Goal: Task Accomplishment & Management: Complete application form

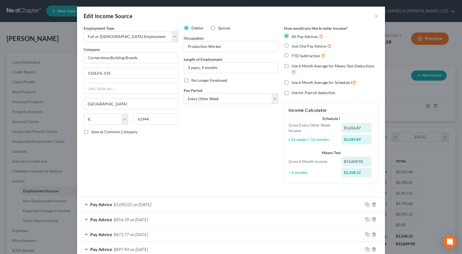
select select "0"
select select "14"
select select "2"
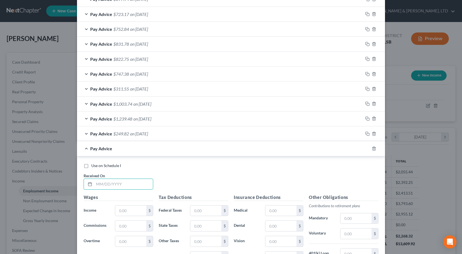
scroll to position [85, 0]
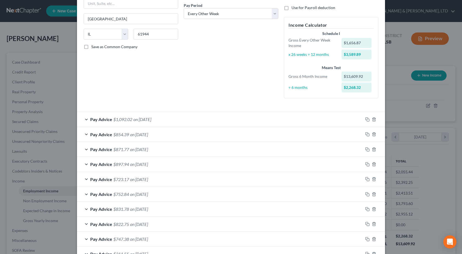
click at [113, 119] on span "$1,092.02" at bounding box center [122, 118] width 19 height 5
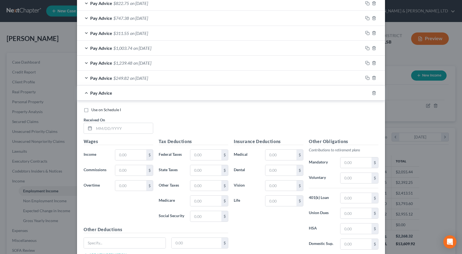
scroll to position [513, 0]
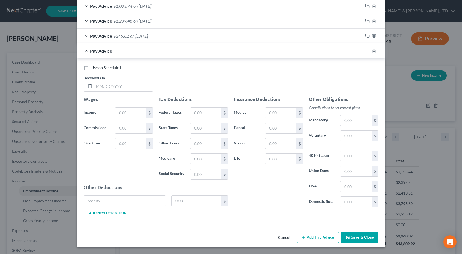
drag, startPoint x: 119, startPoint y: 89, endPoint x: 190, endPoint y: 85, distance: 71.8
click at [119, 88] on input "text" at bounding box center [123, 86] width 59 height 10
type input "07/11/2025"
type input "1,302.34"
type input "558.45"
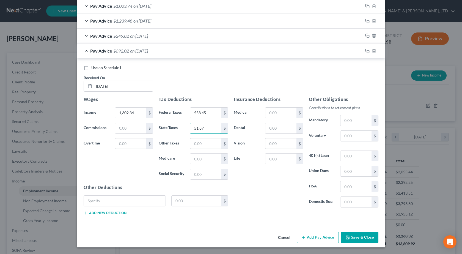
type input "51.87"
type input "17.27"
type input "73.85"
type input "101.86"
type input "7.03"
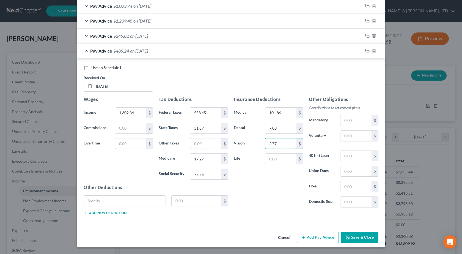
type input "2.77"
click at [356, 135] on input "text" at bounding box center [355, 136] width 31 height 10
type input "143.26"
click at [276, 194] on div "Insurance Deductions Medical 101.86 $ Dental 7.03 $ Vision 2.77 $ Life $" at bounding box center [268, 154] width 75 height 116
click at [305, 232] on button "Add Pay Advice" at bounding box center [317, 237] width 42 height 12
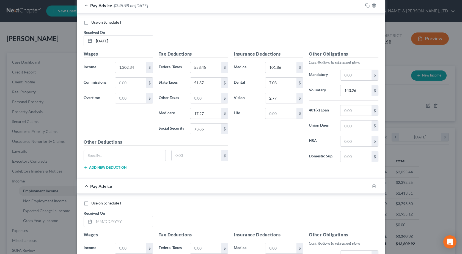
scroll to position [595, 0]
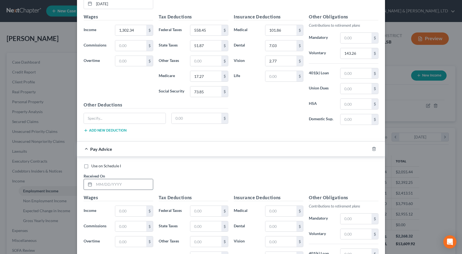
click at [108, 185] on input "text" at bounding box center [123, 184] width 59 height 10
type input "7/25/2025"
type input "991.06"
type input "19.39"
type input "38.15"
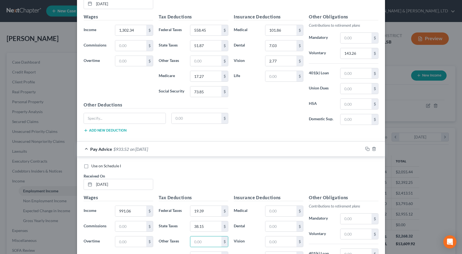
scroll to position [604, 0]
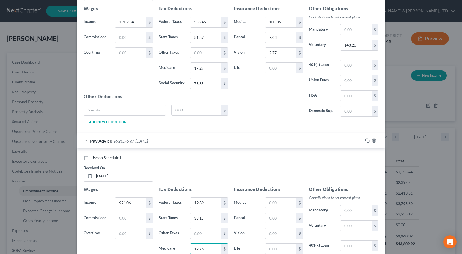
type input "12.76"
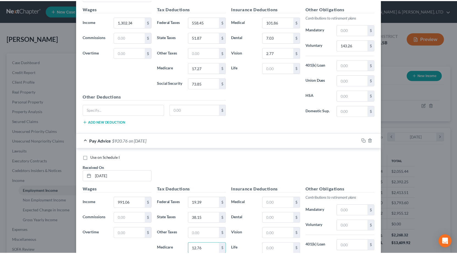
scroll to position [693, 0]
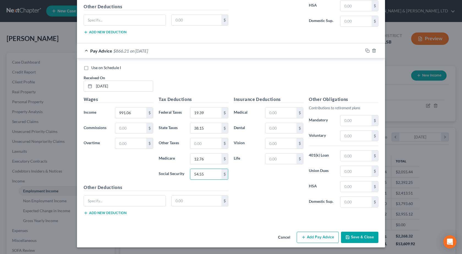
type input "54.55"
type input "101.86"
type input "7.03"
type input "2.77"
type input "109.02"
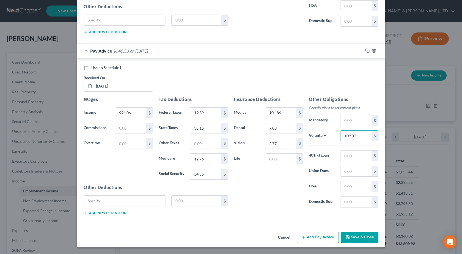
click at [283, 202] on div "Insurance Deductions Medical 101.86 $ Dental 7.03 $ Vision 2.77 $ Life $" at bounding box center [268, 154] width 75 height 116
click at [353, 236] on button "Save & Close" at bounding box center [359, 237] width 37 height 12
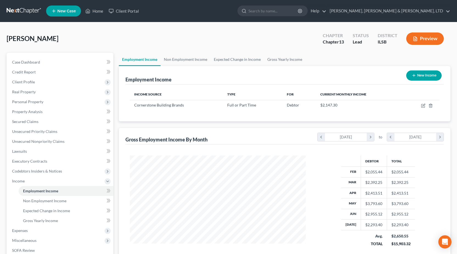
scroll to position [88, 0]
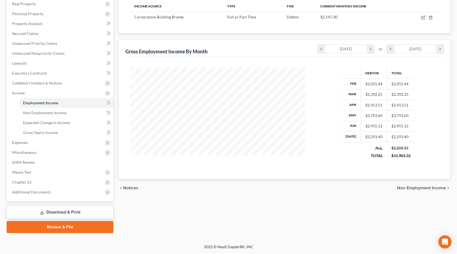
click at [70, 228] on link "Review & File" at bounding box center [60, 227] width 107 height 12
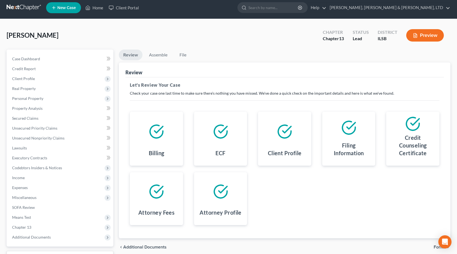
scroll to position [48, 0]
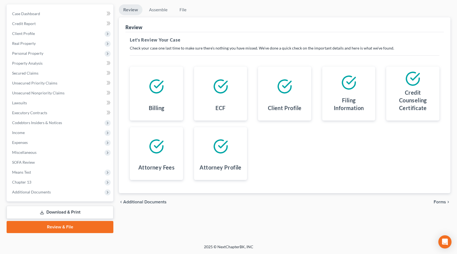
click at [444, 203] on span "Forms" at bounding box center [440, 201] width 12 height 4
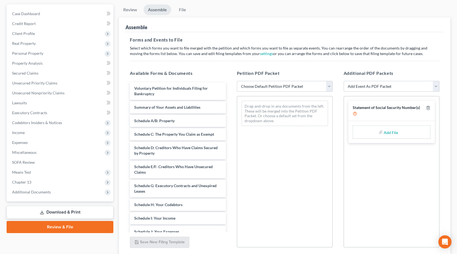
click at [298, 85] on select "Choose Default Petition PDF Packet Complete Bankruptcy Petition (all forms and …" at bounding box center [285, 86] width 96 height 11
select select "0"
click at [237, 81] on select "Choose Default Petition PDF Packet Complete Bankruptcy Petition (all forms and …" at bounding box center [285, 86] width 96 height 11
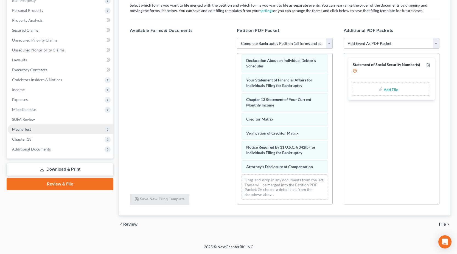
scroll to position [0, 0]
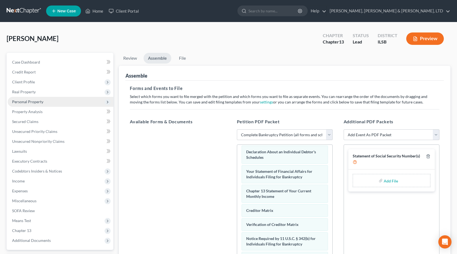
click at [36, 104] on span "Personal Property" at bounding box center [61, 102] width 106 height 10
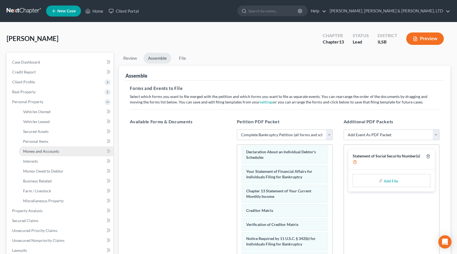
click at [48, 153] on span "Money and Accounts" at bounding box center [41, 151] width 36 height 5
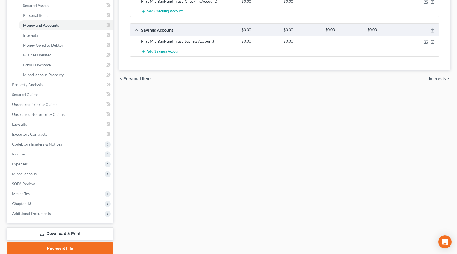
scroll to position [147, 0]
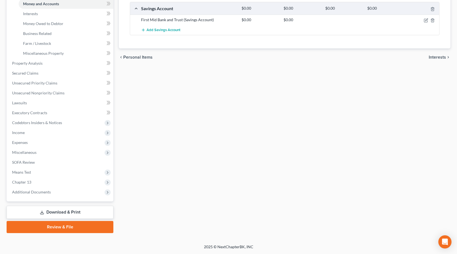
click at [74, 227] on link "Review & File" at bounding box center [60, 227] width 107 height 12
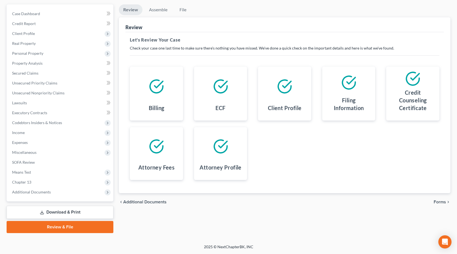
click at [46, 212] on link "Download & Print" at bounding box center [60, 212] width 107 height 13
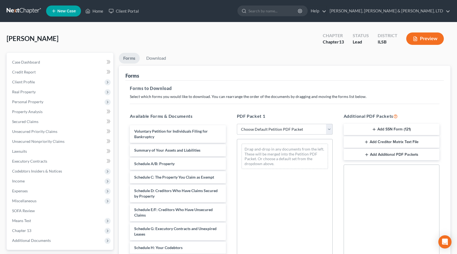
drag, startPoint x: 273, startPoint y: 124, endPoint x: 270, endPoint y: 128, distance: 4.9
click at [273, 124] on select "Choose Default Petition PDF Packet Complete Bankruptcy Petition (all forms and …" at bounding box center [285, 129] width 96 height 11
select select "0"
click at [237, 124] on select "Choose Default Petition PDF Packet Complete Bankruptcy Petition (all forms and …" at bounding box center [285, 129] width 96 height 11
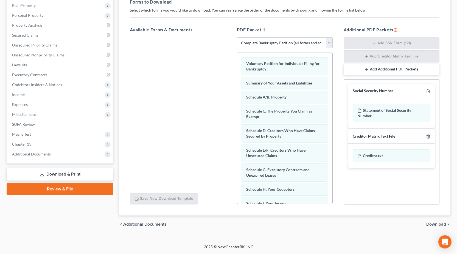
click at [431, 224] on span "Download" at bounding box center [437, 224] width 20 height 4
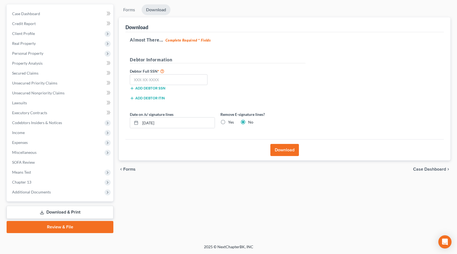
scroll to position [48, 0]
click at [168, 78] on input "text" at bounding box center [169, 79] width 78 height 11
type input "111-11-1111"
click at [286, 150] on button "Download" at bounding box center [285, 150] width 29 height 12
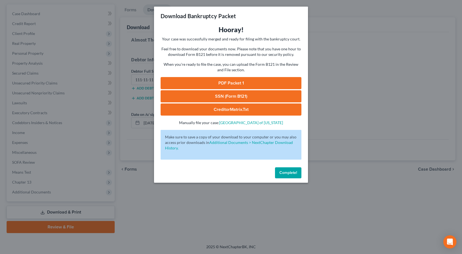
click at [216, 81] on link "PDF Packet 1" at bounding box center [230, 83] width 141 height 12
click at [99, 129] on div "Download Bankruptcy Packet Hooray! Your case was successfully merged and ready …" at bounding box center [231, 127] width 462 height 254
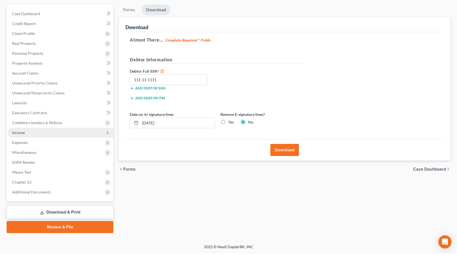
click at [15, 131] on span "Income" at bounding box center [18, 132] width 13 height 5
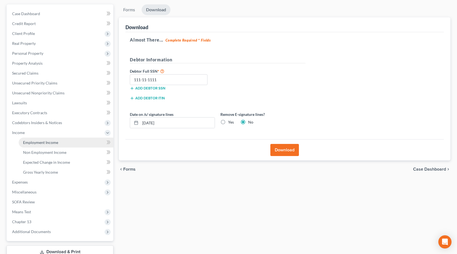
click at [38, 138] on link "Employment Income" at bounding box center [66, 142] width 95 height 10
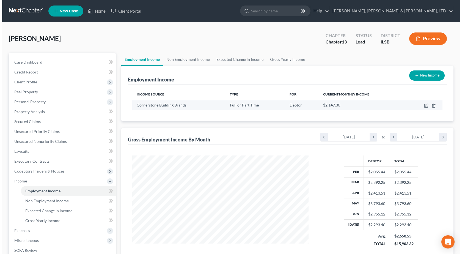
scroll to position [99, 187]
click at [423, 104] on icon "button" at bounding box center [423, 105] width 3 height 3
select select "0"
select select "14"
select select "2"
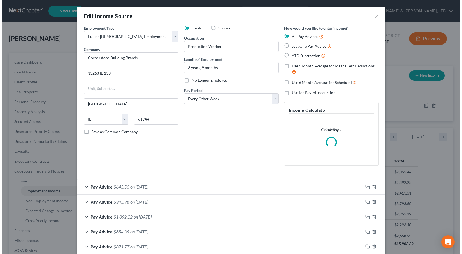
scroll to position [99, 189]
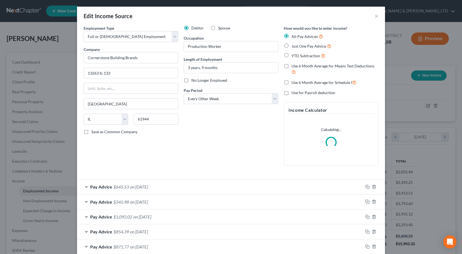
click at [219, 131] on div "Debtor Spouse Occupation Production Worker Length of Employment 3 years, 9 mont…" at bounding box center [231, 97] width 100 height 145
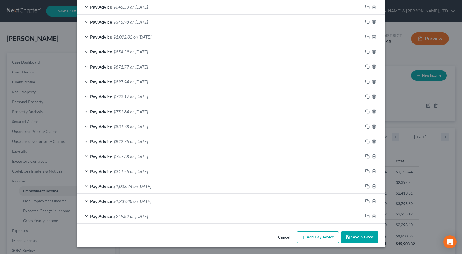
scroll to position [60, 0]
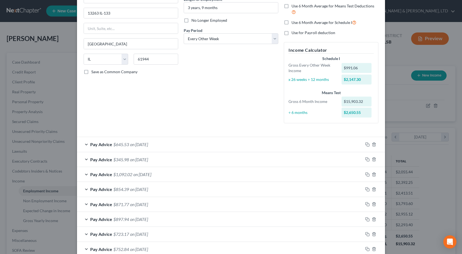
click at [123, 159] on span "$345.98" at bounding box center [121, 159] width 16 height 5
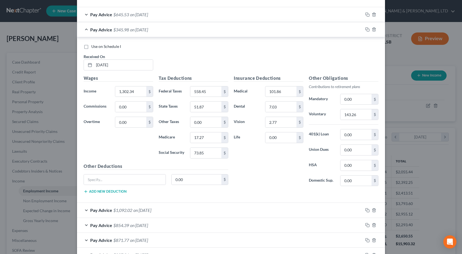
scroll to position [142, 0]
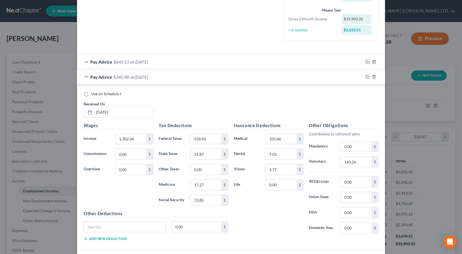
click at [130, 77] on span "on 07/11/2025" at bounding box center [139, 76] width 18 height 5
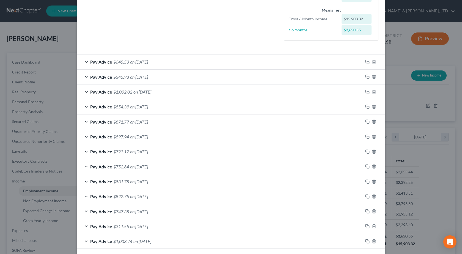
click at [136, 77] on span "on 07/11/2025" at bounding box center [139, 76] width 18 height 5
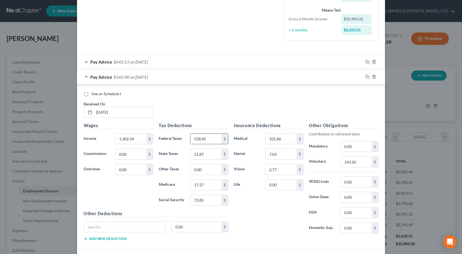
click at [209, 135] on input "558.45" at bounding box center [205, 139] width 31 height 10
type input "47.34"
click at [226, 109] on div "Use on Schedule I Received On * 07/11/2025" at bounding box center [231, 106] width 300 height 31
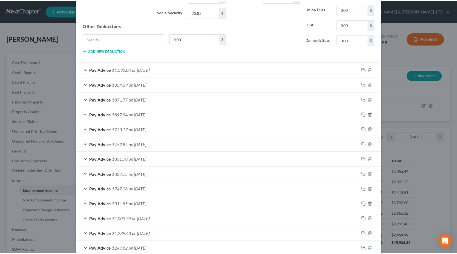
scroll to position [363, 0]
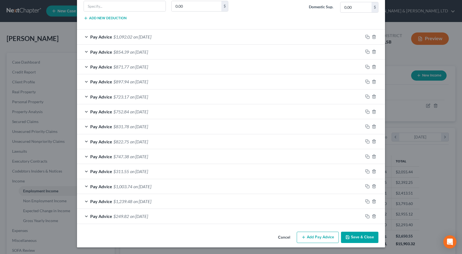
click at [353, 235] on button "Save & Close" at bounding box center [359, 237] width 37 height 12
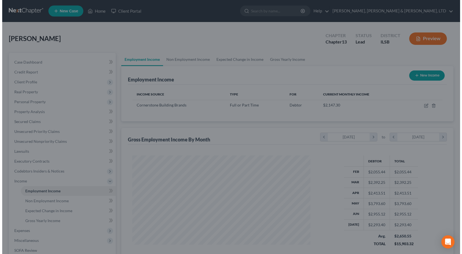
scroll to position [274662, 274573]
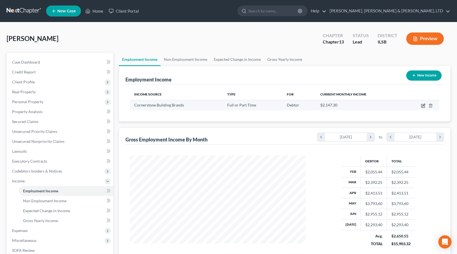
click at [425, 106] on icon "button" at bounding box center [423, 105] width 4 height 4
select select "0"
select select "14"
select select "2"
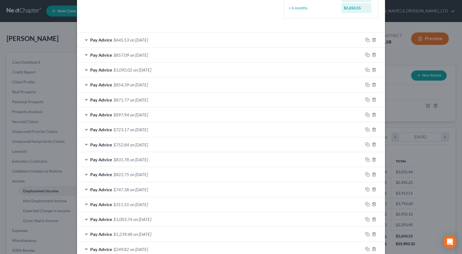
scroll to position [165, 0]
click at [133, 201] on span "on 02/21/2025" at bounding box center [139, 203] width 18 height 5
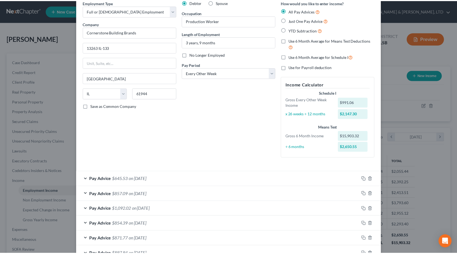
scroll to position [0, 0]
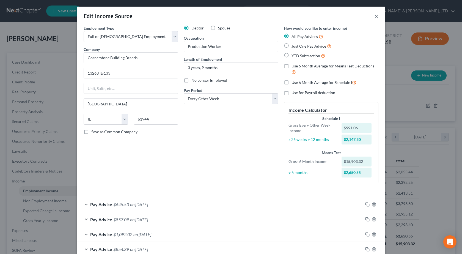
click at [375, 18] on button "×" at bounding box center [376, 16] width 4 height 7
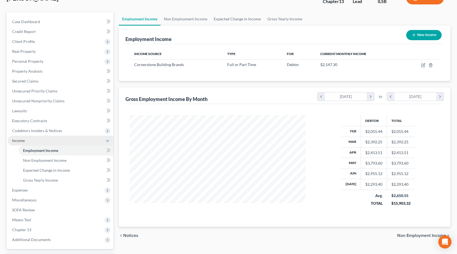
scroll to position [82, 0]
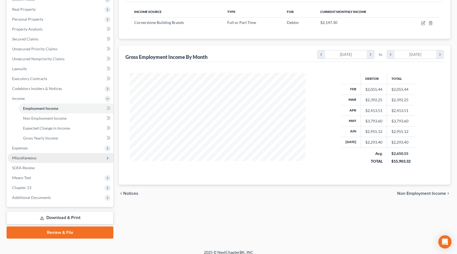
click at [18, 157] on span "Miscellaneous" at bounding box center [24, 157] width 24 height 5
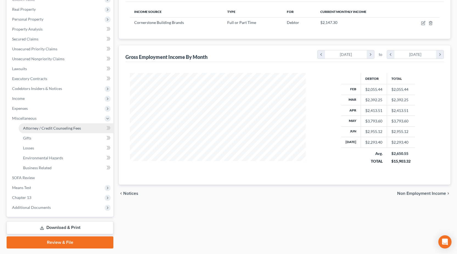
click at [52, 131] on link "Attorney / Credit Counseling Fees" at bounding box center [66, 128] width 95 height 10
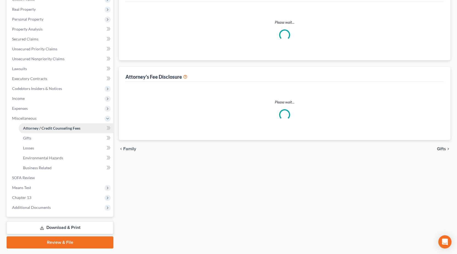
scroll to position [6, 0]
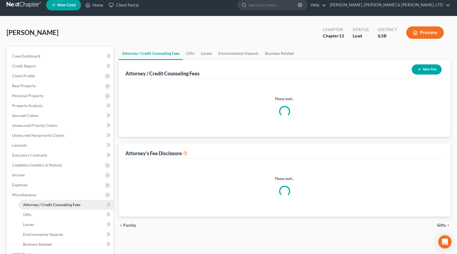
select select "0"
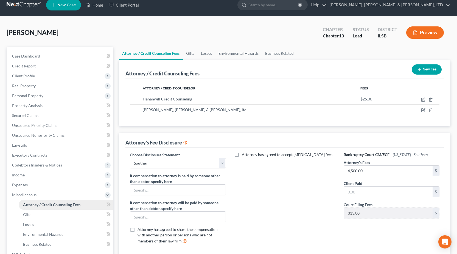
scroll to position [0, 0]
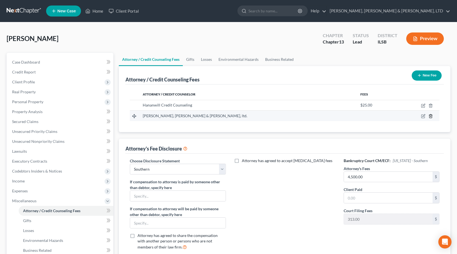
click at [431, 115] on icon "button" at bounding box center [431, 116] width 4 height 4
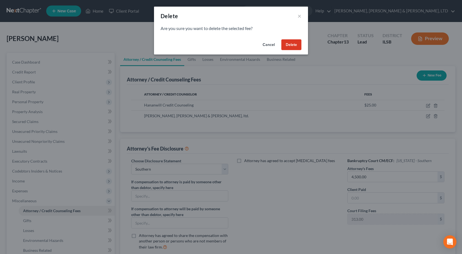
click at [290, 43] on button "Delete" at bounding box center [291, 44] width 20 height 11
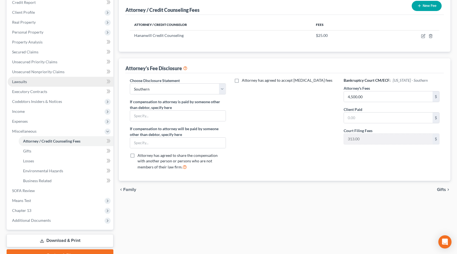
scroll to position [43, 0]
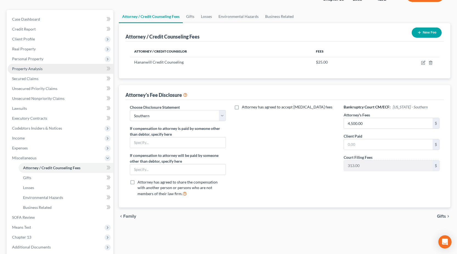
click at [34, 70] on span "Property Analysis" at bounding box center [27, 68] width 30 height 5
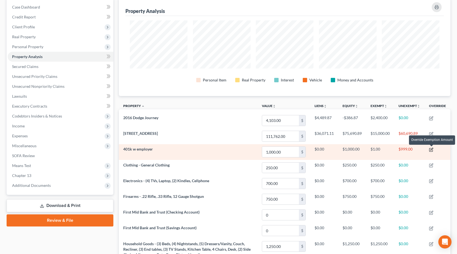
click at [433, 150] on icon "button" at bounding box center [431, 149] width 4 height 4
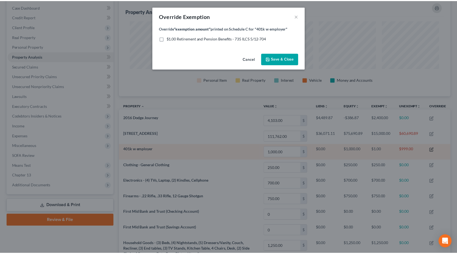
scroll to position [98, 335]
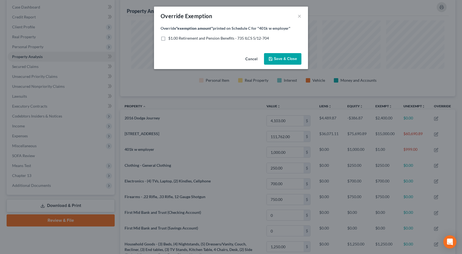
click at [168, 37] on label "$1.00 Retirement and Pension Benefits - 735 ILCS 5/12-704" at bounding box center [218, 37] width 101 height 5
click at [170, 37] on input "$1.00 Retirement and Pension Benefits - 735 ILCS 5/12-704" at bounding box center [172, 37] width 4 height 4
checkbox input "true"
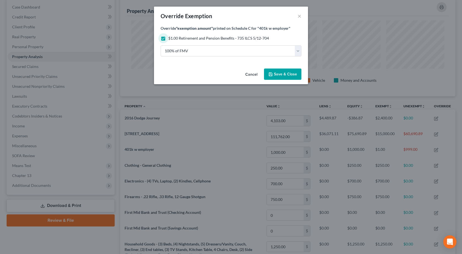
click at [277, 73] on span "Save & Close" at bounding box center [285, 74] width 23 height 5
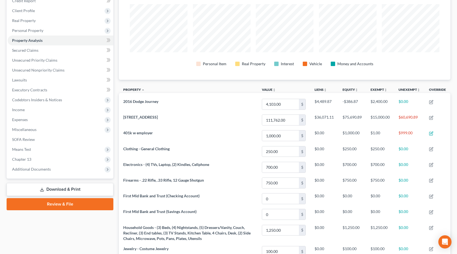
scroll to position [110, 0]
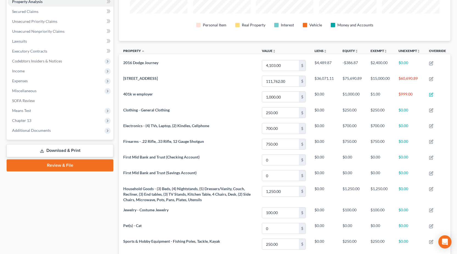
click at [54, 154] on link "Download & Print" at bounding box center [60, 150] width 107 height 13
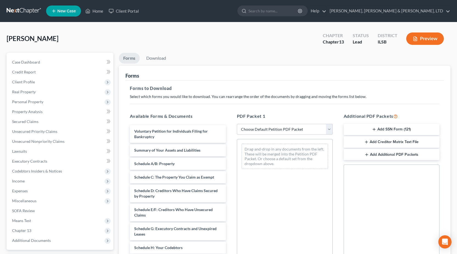
click at [260, 132] on select "Choose Default Petition PDF Packet Complete Bankruptcy Petition (all forms and …" at bounding box center [285, 129] width 96 height 11
select select "0"
click at [237, 124] on select "Choose Default Petition PDF Packet Complete Bankruptcy Petition (all forms and …" at bounding box center [285, 129] width 96 height 11
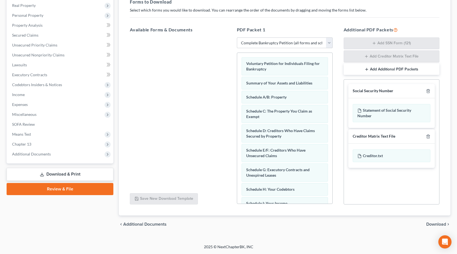
click at [431, 224] on span "Download" at bounding box center [437, 224] width 20 height 4
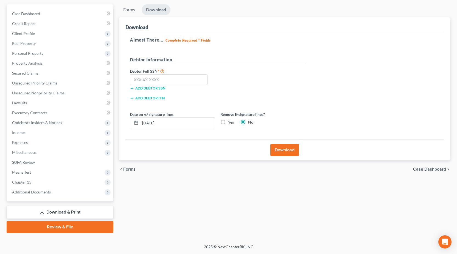
scroll to position [48, 0]
click at [159, 80] on input "text" at bounding box center [169, 79] width 78 height 11
click at [176, 125] on input "08/11/2025" at bounding box center [177, 122] width 74 height 10
click at [142, 121] on input "08/11/2025" at bounding box center [177, 122] width 74 height 10
click at [30, 153] on span "Miscellaneous" at bounding box center [24, 152] width 24 height 5
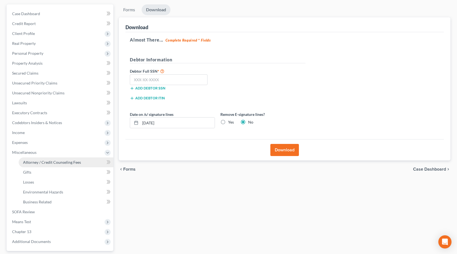
click at [30, 160] on span "Attorney / Credit Counseling Fees" at bounding box center [52, 162] width 58 height 5
select select "0"
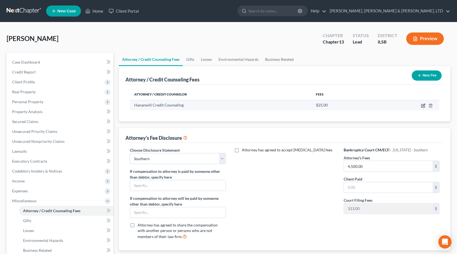
click at [424, 107] on icon "button" at bounding box center [423, 105] width 4 height 4
select select "14"
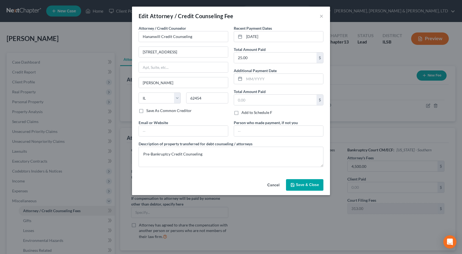
click at [314, 185] on span "Save & Close" at bounding box center [307, 184] width 23 height 5
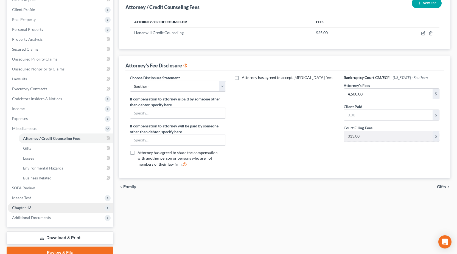
scroll to position [98, 0]
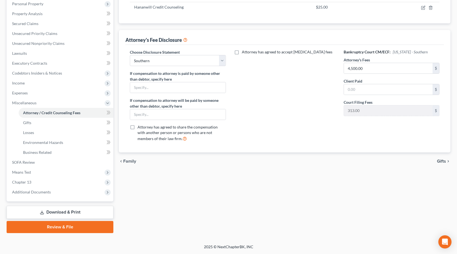
click at [74, 214] on link "Download & Print" at bounding box center [60, 212] width 107 height 13
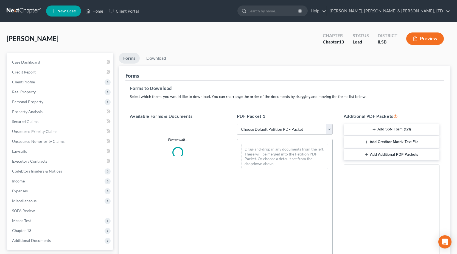
drag, startPoint x: 291, startPoint y: 127, endPoint x: 285, endPoint y: 131, distance: 7.0
click at [291, 127] on select "Choose Default Petition PDF Packet Complete Bankruptcy Petition (all forms and …" at bounding box center [285, 129] width 96 height 11
select select "0"
click at [237, 124] on select "Choose Default Petition PDF Packet Complete Bankruptcy Petition (all forms and …" at bounding box center [285, 129] width 96 height 11
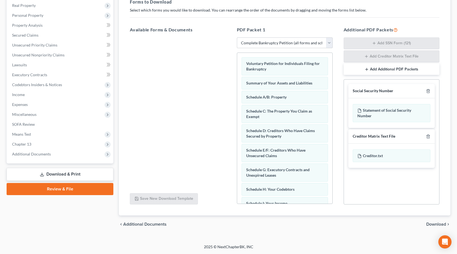
click at [439, 224] on span "Download" at bounding box center [437, 224] width 20 height 4
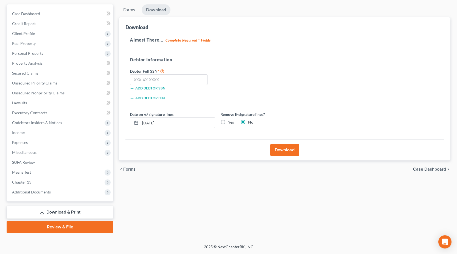
scroll to position [48, 0]
click at [2, 122] on div "Kirchner, Karen Upgraded Chapter Chapter 13 Status Lead District ILSB Preview P…" at bounding box center [228, 109] width 457 height 270
click at [175, 124] on input "08/11/2025" at bounding box center [177, 122] width 74 height 10
click at [135, 121] on icon at bounding box center [136, 122] width 4 height 4
click at [173, 121] on input "08/11/2025" at bounding box center [177, 122] width 74 height 10
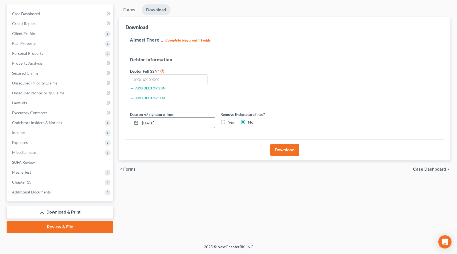
click at [173, 121] on input "08/11/2025" at bounding box center [177, 122] width 74 height 10
click at [173, 122] on input "08/11/2025" at bounding box center [177, 122] width 74 height 10
type input "07/28/2025"
click at [360, 102] on div "Almost There... Complete Required * Fields Debtor Information Debtor Full SSN *…" at bounding box center [285, 85] width 319 height 107
click at [181, 80] on input "text" at bounding box center [169, 79] width 78 height 11
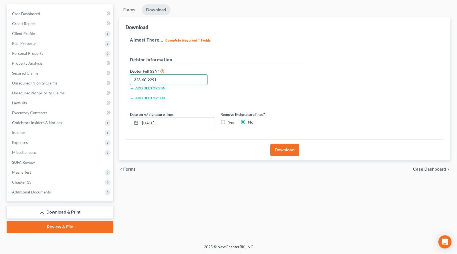
type input "328-60-2291"
click at [289, 152] on button "Download" at bounding box center [285, 150] width 29 height 12
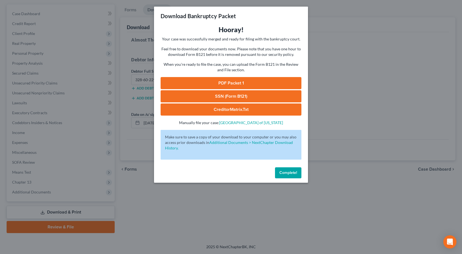
click at [218, 95] on link "SSN (Form B121)" at bounding box center [230, 96] width 141 height 12
click at [234, 79] on link "PDF Packet 1" at bounding box center [230, 83] width 141 height 12
click at [46, 111] on div "Download Bankruptcy Packet Hooray! Your case was successfully merged and ready …" at bounding box center [231, 127] width 462 height 254
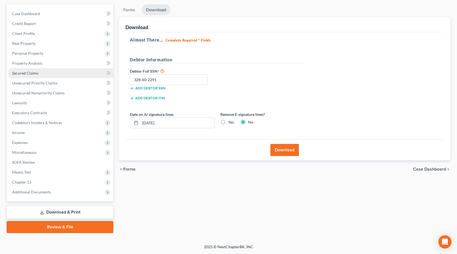
click at [30, 72] on span "Secured Claims" at bounding box center [25, 73] width 26 height 5
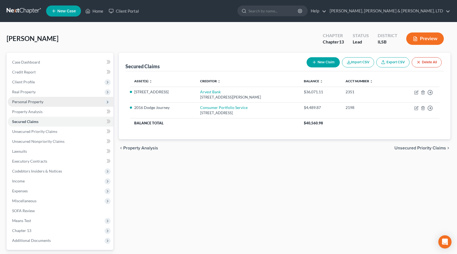
click at [45, 102] on span "Personal Property" at bounding box center [61, 102] width 106 height 10
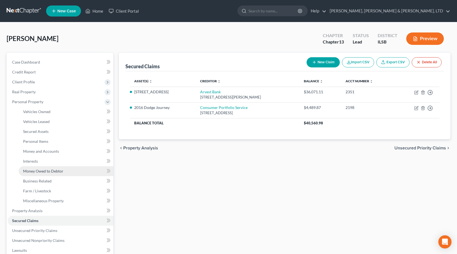
click at [56, 169] on span "Money Owed to Debtor" at bounding box center [43, 170] width 40 height 5
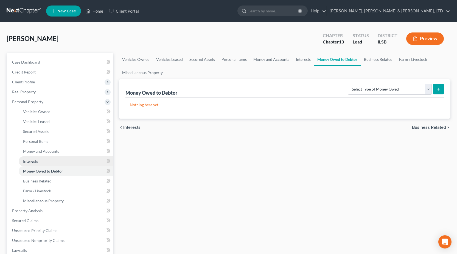
click at [54, 160] on link "Interests" at bounding box center [66, 161] width 95 height 10
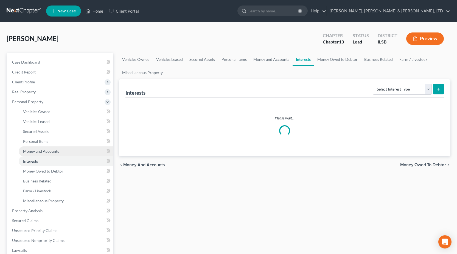
click at [52, 150] on span "Money and Accounts" at bounding box center [41, 151] width 36 height 5
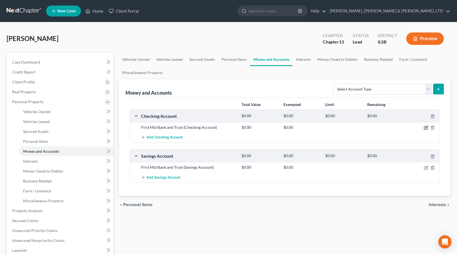
click at [426, 128] on icon "button" at bounding box center [427, 127] width 2 height 2
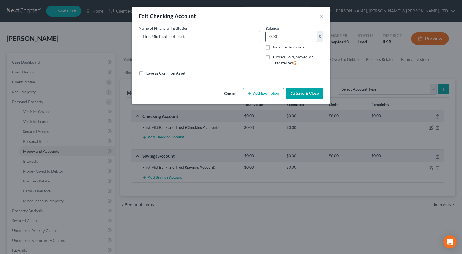
click at [300, 34] on input "0.00" at bounding box center [290, 36] width 51 height 10
click at [298, 34] on input "0.00" at bounding box center [290, 36] width 51 height 10
type input "1,000"
click at [266, 90] on button "Add Exemption" at bounding box center [263, 94] width 41 height 12
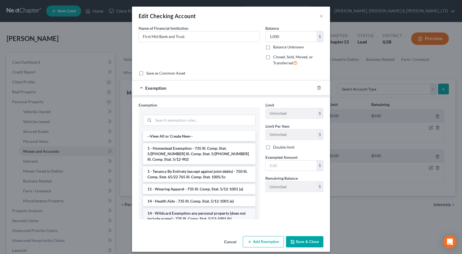
click at [185, 214] on li "14 - Wildcard Exemption any personal property (does not include wages) - 735 Il…" at bounding box center [199, 215] width 112 height 15
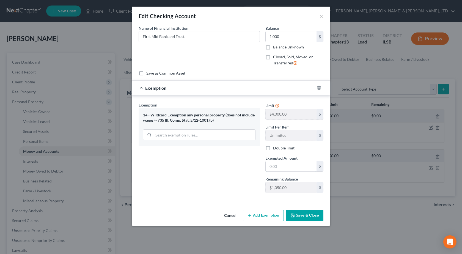
drag, startPoint x: 290, startPoint y: 167, endPoint x: 370, endPoint y: 160, distance: 80.5
click at [290, 167] on input "text" at bounding box center [290, 166] width 51 height 10
type input "750"
click at [280, 36] on input "1,000" at bounding box center [290, 36] width 51 height 10
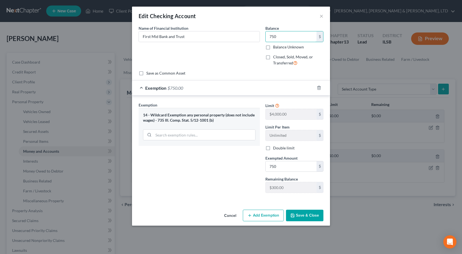
type input "750"
click at [297, 213] on button "Save & Close" at bounding box center [304, 215] width 37 height 12
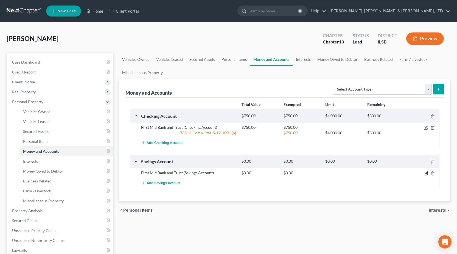
click at [425, 173] on icon "button" at bounding box center [426, 173] width 4 height 4
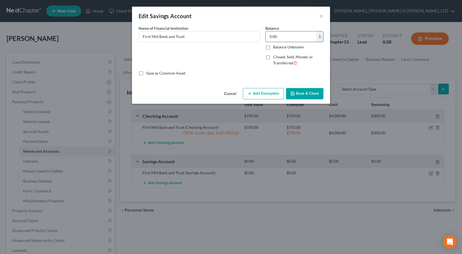
click at [286, 36] on input "0.00" at bounding box center [290, 36] width 51 height 10
type input "250"
click at [275, 91] on button "Add Exemption" at bounding box center [263, 94] width 41 height 12
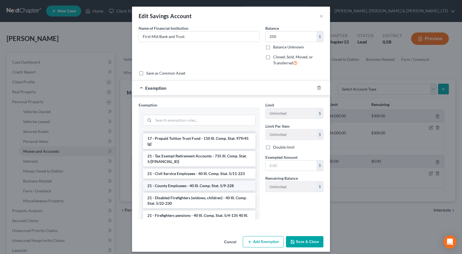
scroll to position [50, 0]
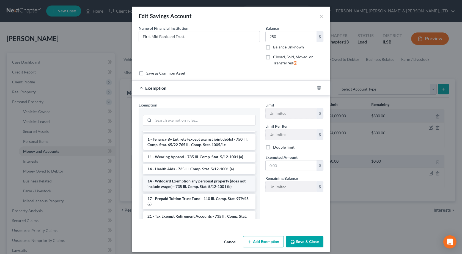
click at [195, 177] on li "14 - Wildcard Exemption any personal property (does not include wages) - 735 Il…" at bounding box center [199, 183] width 112 height 15
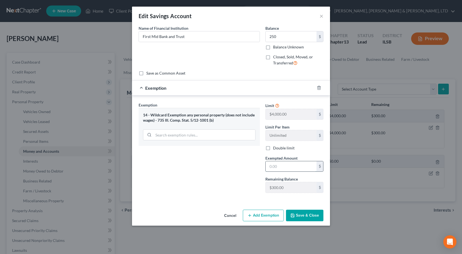
click at [277, 170] on input "text" at bounding box center [290, 166] width 51 height 10
click at [285, 167] on input "300" at bounding box center [290, 166] width 51 height 10
type input "250"
click at [221, 180] on div "Exemption Set must be selected for CA. Exemption * 14 - Wildcard Exemption any …" at bounding box center [199, 149] width 127 height 95
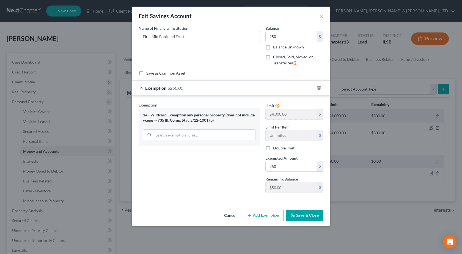
click at [318, 216] on button "Save & Close" at bounding box center [304, 215] width 37 height 12
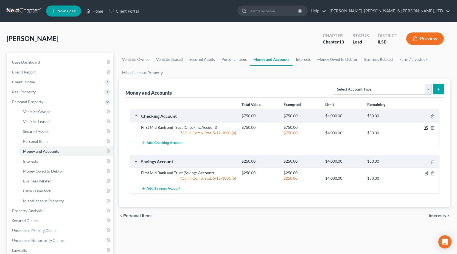
click at [426, 129] on icon "button" at bounding box center [426, 127] width 4 height 4
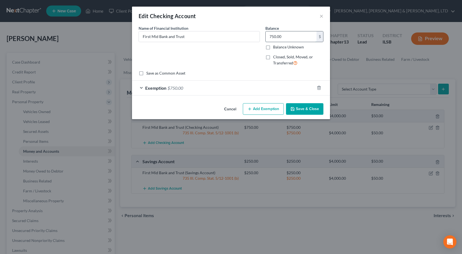
click at [273, 38] on input "750.00" at bounding box center [290, 36] width 51 height 10
type input "800"
click at [149, 89] on span "Exemption" at bounding box center [155, 87] width 21 height 5
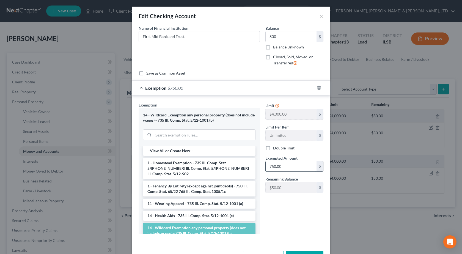
click at [298, 168] on input "750.00" at bounding box center [290, 166] width 51 height 10
type input "800"
click at [297, 231] on div "Limit $4,000.00 $ Limit Per Item Unlimited $ Double limit Exempted Amount * 800…" at bounding box center [293, 170] width 63 height 136
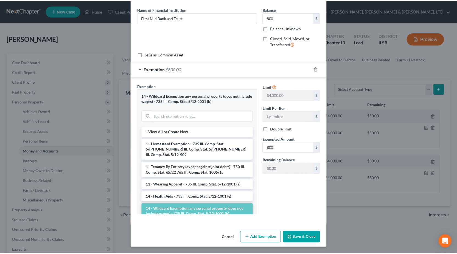
scroll to position [19, 0]
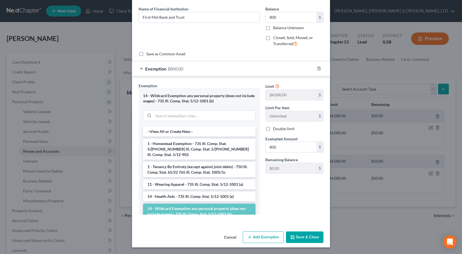
click at [307, 239] on button "Save & Close" at bounding box center [304, 237] width 37 height 12
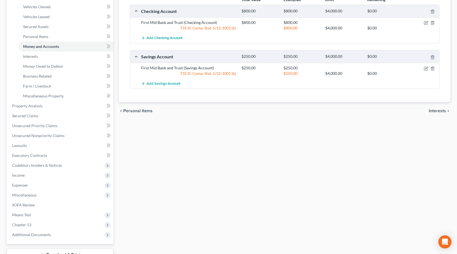
scroll to position [137, 0]
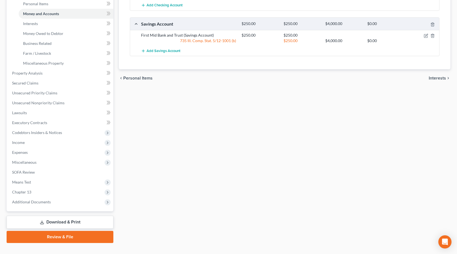
click at [67, 240] on link "Review & File" at bounding box center [60, 237] width 107 height 12
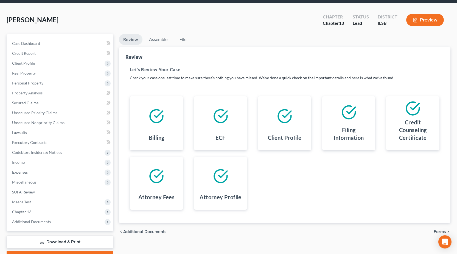
scroll to position [48, 0]
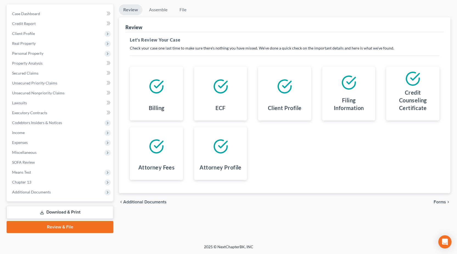
click at [439, 202] on span "Forms" at bounding box center [440, 201] width 12 height 4
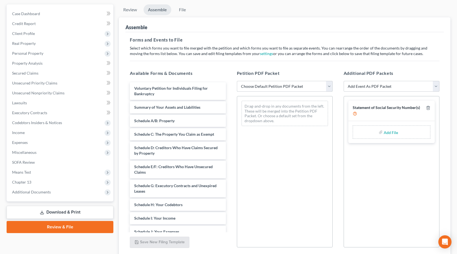
click at [263, 85] on select "Choose Default Petition PDF Packet Complete Bankruptcy Petition (all forms and …" at bounding box center [285, 86] width 96 height 11
select select "0"
click at [237, 81] on select "Choose Default Petition PDF Packet Complete Bankruptcy Petition (all forms and …" at bounding box center [285, 86] width 96 height 11
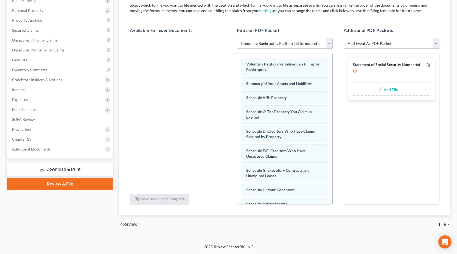
click at [445, 222] on span "File" at bounding box center [442, 224] width 7 height 4
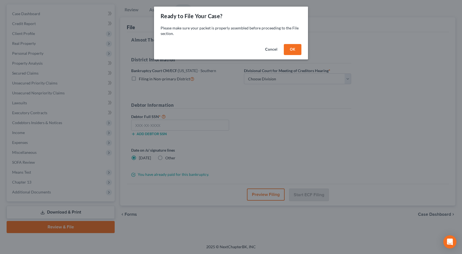
click at [293, 49] on button "OK" at bounding box center [293, 49] width 18 height 11
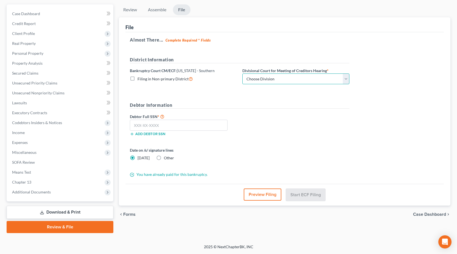
click at [279, 80] on select "Choose Division Benton Effingham East St. Louis" at bounding box center [296, 78] width 107 height 11
select select "1"
click at [243, 73] on select "Choose Division Benton Effingham East St. Louis" at bounding box center [296, 78] width 107 height 11
click at [148, 129] on input "text" at bounding box center [179, 125] width 98 height 11
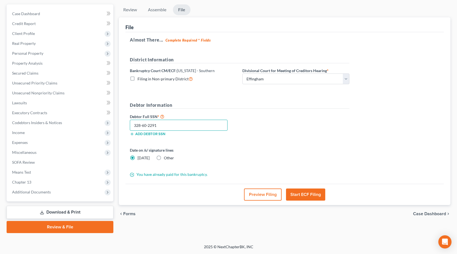
type input "328-60-2291"
click at [164, 157] on label "Other" at bounding box center [169, 157] width 10 height 5
click at [166, 157] on input "Other" at bounding box center [168, 157] width 4 height 4
radio input "true"
radio input "false"
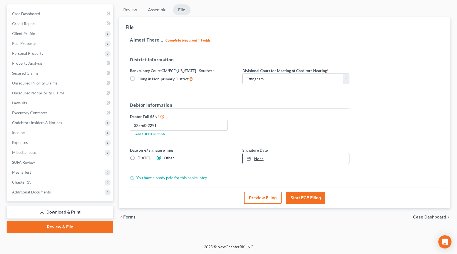
type input "8/11/2025"
click at [276, 157] on link "None" at bounding box center [296, 158] width 107 height 10
click at [256, 199] on button "Preview Filing" at bounding box center [263, 198] width 38 height 12
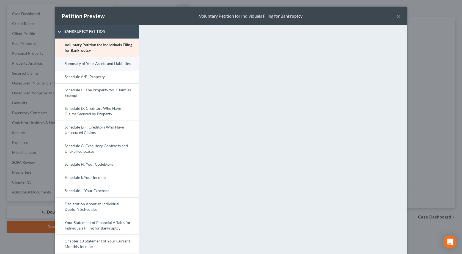
click at [104, 60] on link "Summary of Your Assets and Liabilities" at bounding box center [97, 63] width 84 height 13
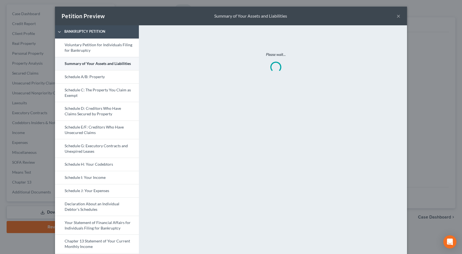
click at [89, 65] on link "Summary of Your Assets and Liabilities" at bounding box center [97, 63] width 84 height 13
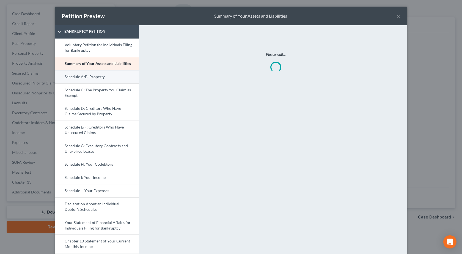
click at [103, 73] on link "Schedule A/B: Property" at bounding box center [97, 76] width 84 height 13
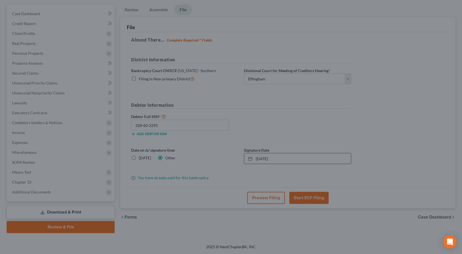
click at [0, 140] on div "Petition Preview Schedule A/B: Property × Bankruptcy Petition Voluntary Petitio…" at bounding box center [231, 127] width 462 height 254
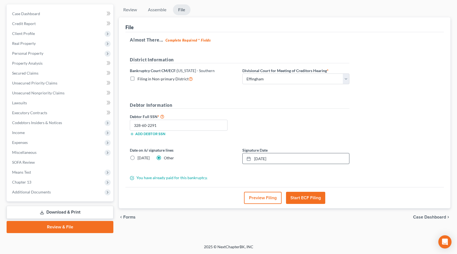
click at [65, 211] on link "Download & Print" at bounding box center [60, 212] width 107 height 13
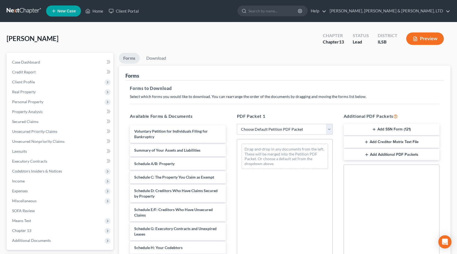
click at [388, 128] on button "Add SSN Form (121)" at bounding box center [392, 130] width 96 height 12
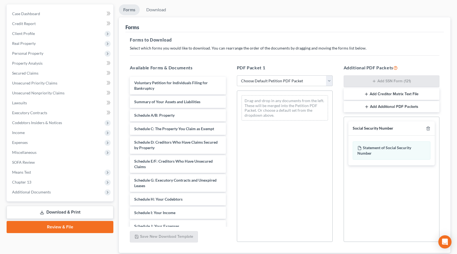
scroll to position [86, 0]
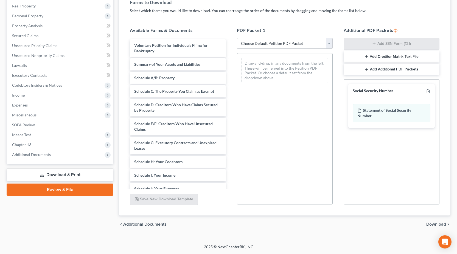
click at [434, 223] on span "Download" at bounding box center [437, 224] width 20 height 4
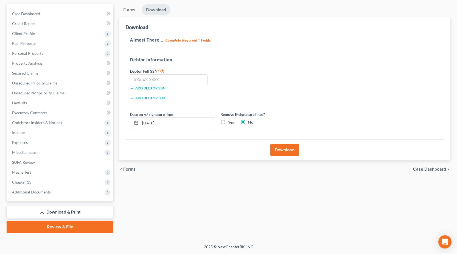
scroll to position [48, 0]
click at [167, 79] on input "text" at bounding box center [169, 79] width 78 height 11
type input "328-60-2291"
click at [177, 123] on input "08/11/2025" at bounding box center [177, 122] width 74 height 10
click at [143, 124] on input "08/11/2025" at bounding box center [177, 122] width 74 height 10
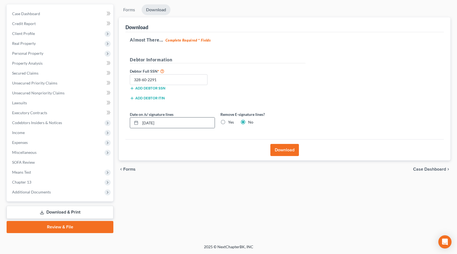
click at [134, 123] on icon at bounding box center [136, 122] width 4 height 4
drag, startPoint x: 171, startPoint y: 119, endPoint x: 100, endPoint y: 124, distance: 71.0
click at [100, 124] on div "Petition Navigation Case Dashboard Payments Invoices Payments Payments Credit R…" at bounding box center [229, 118] width 450 height 228
type input "07/28/2025"
click at [289, 151] on button "Download" at bounding box center [285, 150] width 29 height 12
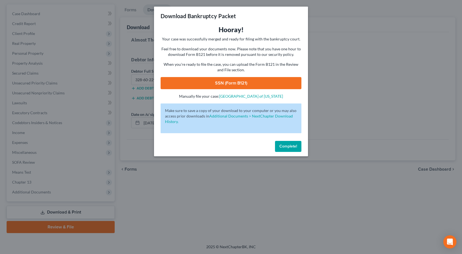
click at [226, 82] on link "SSN (Form B121)" at bounding box center [230, 83] width 141 height 12
click at [217, 236] on div "Download Bankruptcy Packet Hooray! Your case was successfully merged and ready …" at bounding box center [231, 127] width 462 height 254
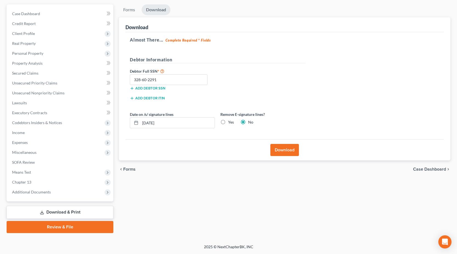
click at [66, 230] on link "Review & File" at bounding box center [60, 227] width 107 height 12
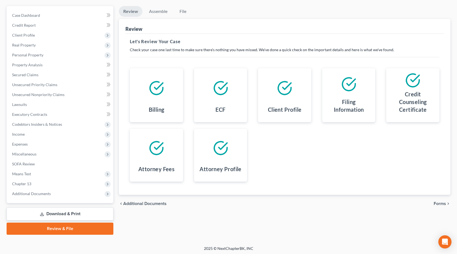
scroll to position [48, 0]
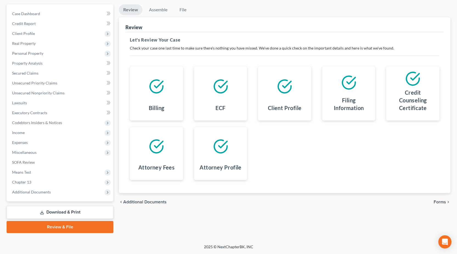
click at [440, 202] on span "Forms" at bounding box center [440, 201] width 12 height 4
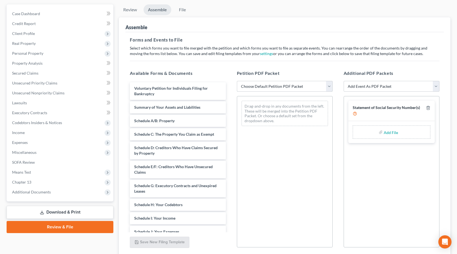
click at [270, 84] on select "Choose Default Petition PDF Packet Complete Bankruptcy Petition (all forms and …" at bounding box center [285, 86] width 96 height 11
select select "0"
click at [237, 81] on select "Choose Default Petition PDF Packet Complete Bankruptcy Petition (all forms and …" at bounding box center [285, 86] width 96 height 11
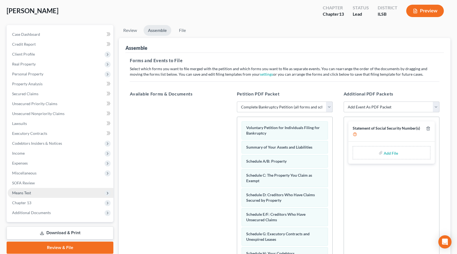
scroll to position [0, 0]
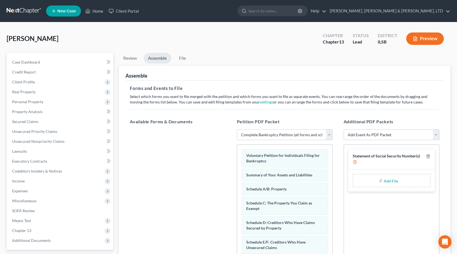
click at [19, 11] on link at bounding box center [24, 11] width 35 height 10
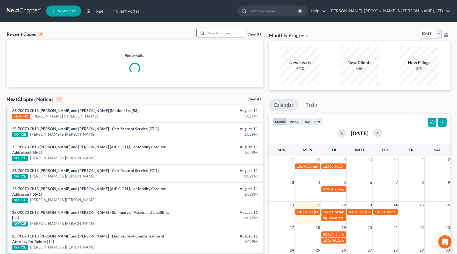
click at [217, 33] on input "search" at bounding box center [226, 33] width 38 height 8
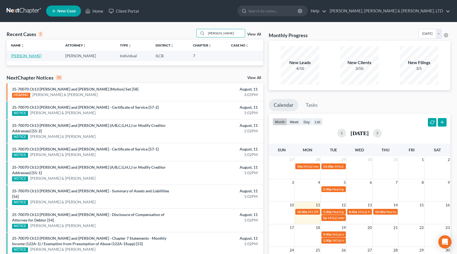
type input "[PERSON_NAME]"
click at [16, 56] on link "[PERSON_NAME]" at bounding box center [26, 55] width 30 height 5
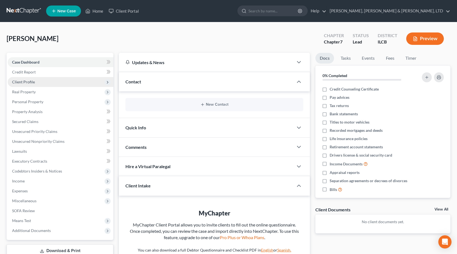
click at [25, 80] on span "Client Profile" at bounding box center [23, 81] width 23 height 5
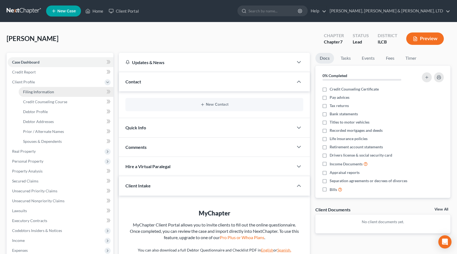
click at [35, 91] on span "Filing Information" at bounding box center [38, 91] width 31 height 5
select select "1"
select select "0"
select select "14"
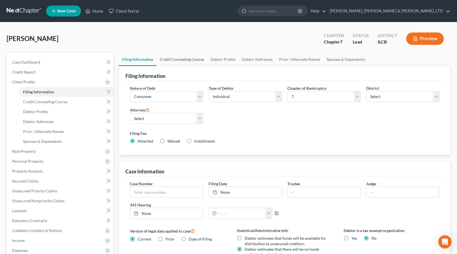
click at [186, 59] on link "Credit Counseling Course" at bounding box center [182, 59] width 51 height 13
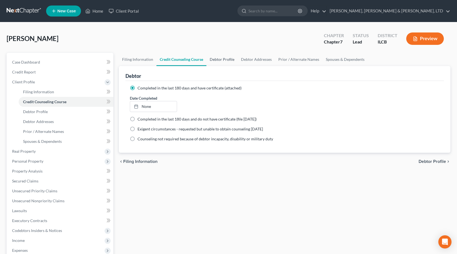
click at [221, 62] on link "Debtor Profile" at bounding box center [222, 59] width 31 height 13
select select "1"
select select "3"
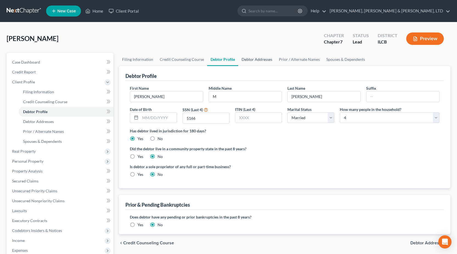
click at [257, 58] on link "Debtor Addresses" at bounding box center [256, 59] width 37 height 13
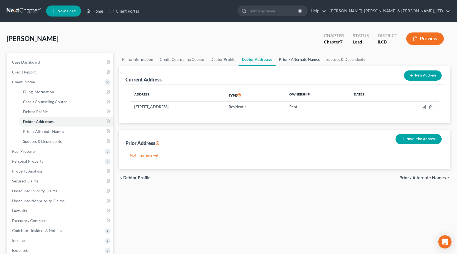
click at [296, 59] on link "Prior / Alternate Names" at bounding box center [300, 59] width 48 height 13
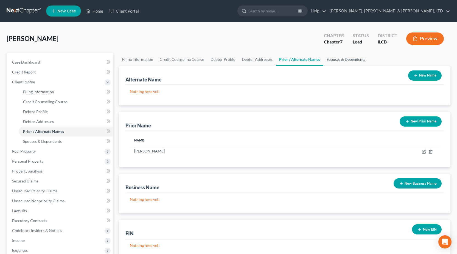
click at [338, 60] on link "Spouses & Dependents" at bounding box center [346, 59] width 45 height 13
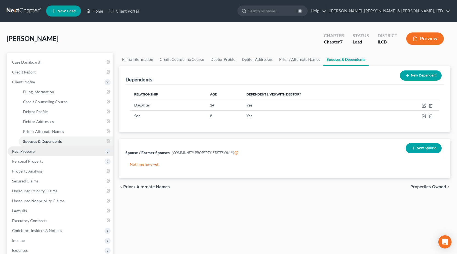
click at [51, 153] on span "Real Property" at bounding box center [61, 151] width 106 height 10
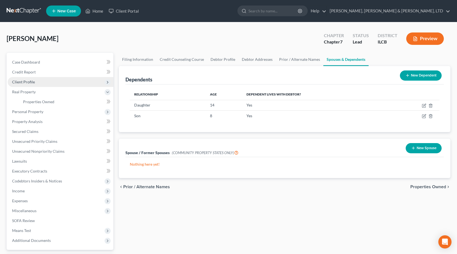
click at [23, 82] on span "Client Profile" at bounding box center [23, 81] width 23 height 5
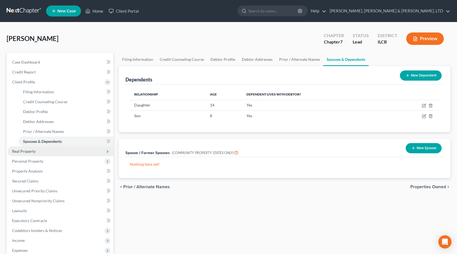
click at [37, 150] on span "Real Property" at bounding box center [61, 151] width 106 height 10
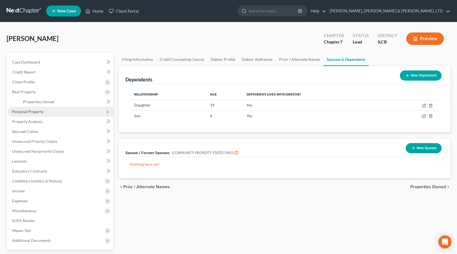
click at [20, 110] on span "Personal Property" at bounding box center [27, 111] width 31 height 5
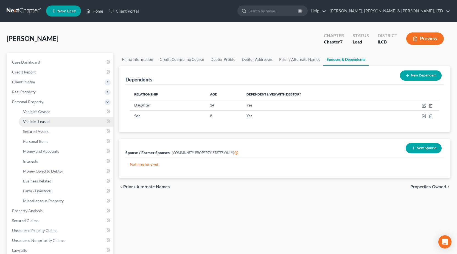
click at [30, 122] on span "Vehicles Leased" at bounding box center [36, 121] width 27 height 5
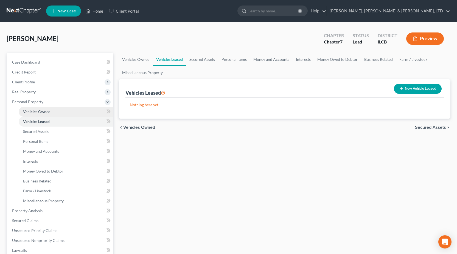
click at [27, 110] on span "Vehicles Owned" at bounding box center [36, 111] width 27 height 5
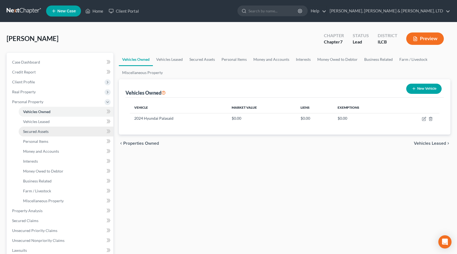
click at [50, 132] on link "Secured Assets" at bounding box center [66, 131] width 95 height 10
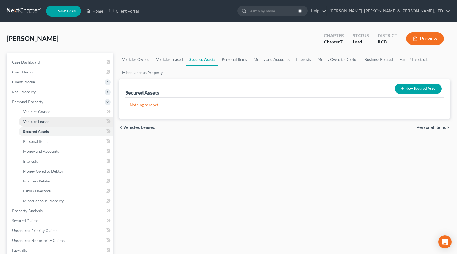
click at [31, 121] on span "Vehicles Leased" at bounding box center [36, 121] width 27 height 5
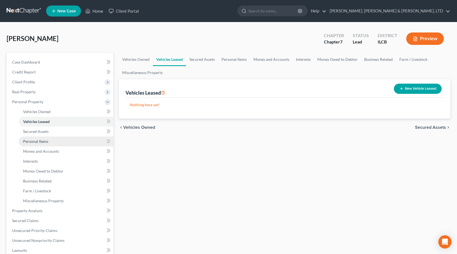
click at [39, 143] on span "Personal Items" at bounding box center [35, 141] width 25 height 5
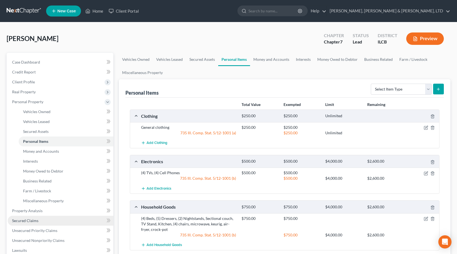
click at [38, 221] on span "Secured Claims" at bounding box center [25, 220] width 26 height 5
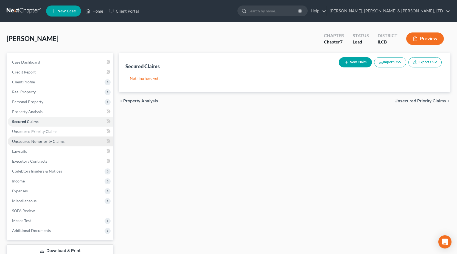
click at [36, 142] on span "Unsecured Nonpriority Claims" at bounding box center [38, 141] width 52 height 5
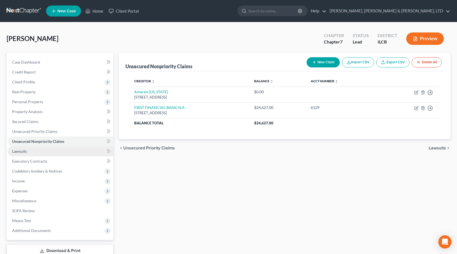
click at [47, 149] on link "Lawsuits" at bounding box center [61, 151] width 106 height 10
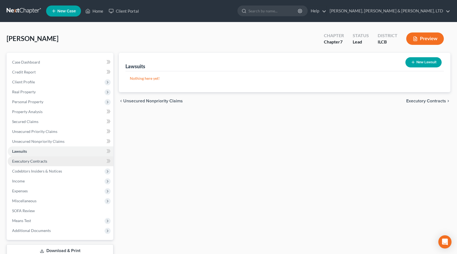
click at [43, 160] on span "Executory Contracts" at bounding box center [29, 161] width 35 height 5
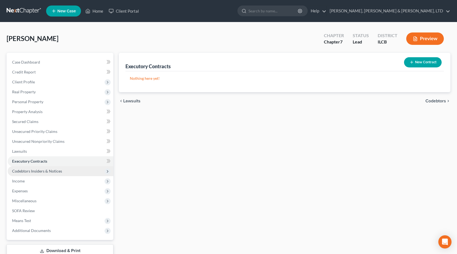
click at [41, 167] on span "Codebtors Insiders & Notices" at bounding box center [61, 171] width 106 height 10
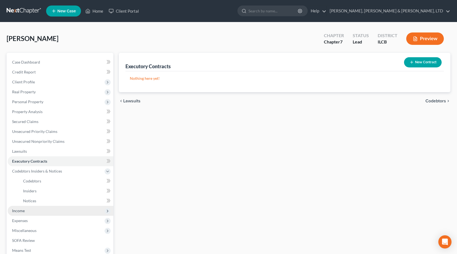
click at [23, 213] on span "Income" at bounding box center [61, 211] width 106 height 10
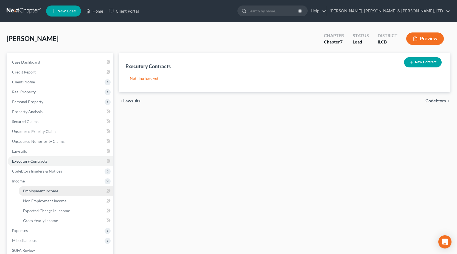
click at [37, 191] on span "Employment Income" at bounding box center [40, 190] width 35 height 5
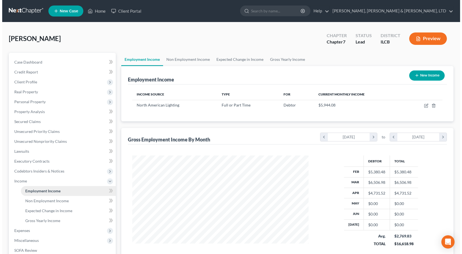
scroll to position [99, 187]
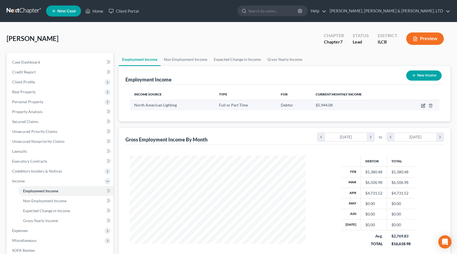
click at [422, 106] on icon "button" at bounding box center [423, 105] width 3 height 3
select select "0"
select select "14"
select select "3"
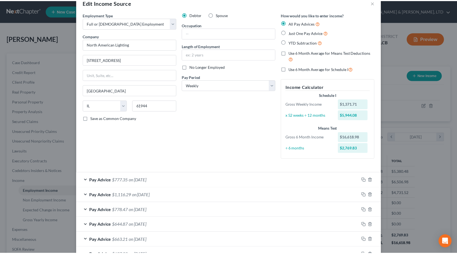
scroll to position [0, 0]
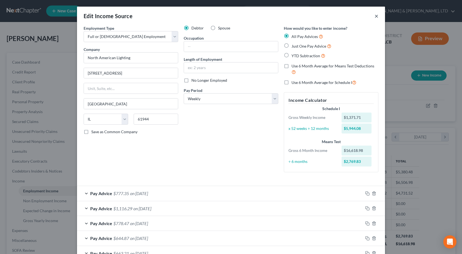
drag, startPoint x: 374, startPoint y: 16, endPoint x: 327, endPoint y: 16, distance: 46.7
click at [374, 16] on button "×" at bounding box center [376, 16] width 4 height 7
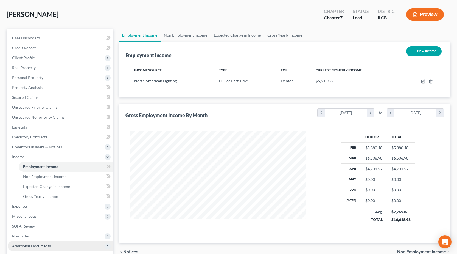
scroll to position [55, 0]
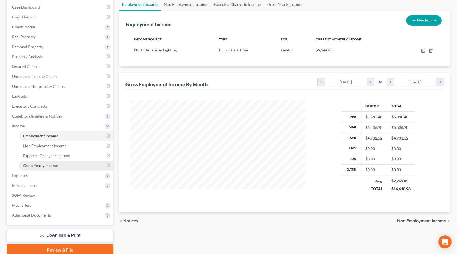
click at [53, 165] on span "Gross Yearly Income" at bounding box center [40, 165] width 35 height 5
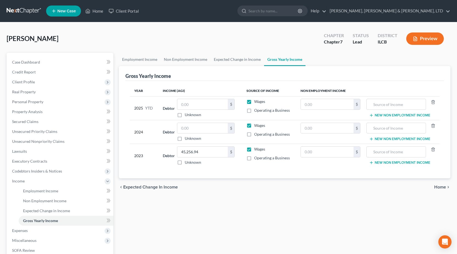
click at [18, 10] on link at bounding box center [24, 11] width 35 height 10
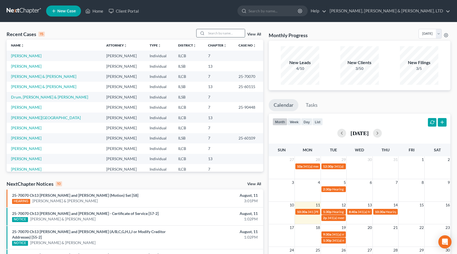
click at [221, 32] on input "search" at bounding box center [226, 33] width 38 height 8
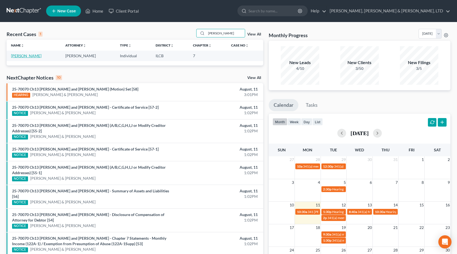
type input "[PERSON_NAME]"
click at [21, 58] on link "[PERSON_NAME]" at bounding box center [26, 55] width 30 height 5
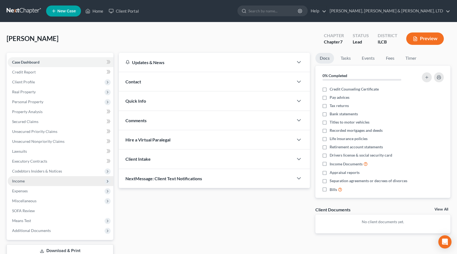
click at [32, 178] on span "Income" at bounding box center [61, 181] width 106 height 10
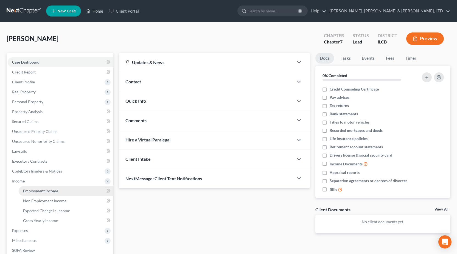
click at [47, 190] on span "Employment Income" at bounding box center [40, 190] width 35 height 5
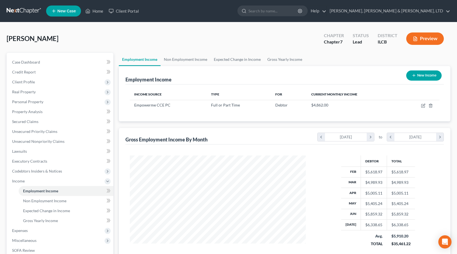
scroll to position [99, 187]
click at [45, 85] on span "Client Profile" at bounding box center [61, 82] width 106 height 10
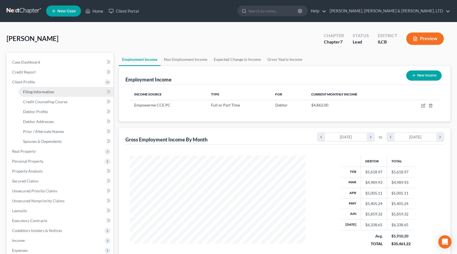
click at [46, 92] on span "Filing Information" at bounding box center [38, 91] width 31 height 5
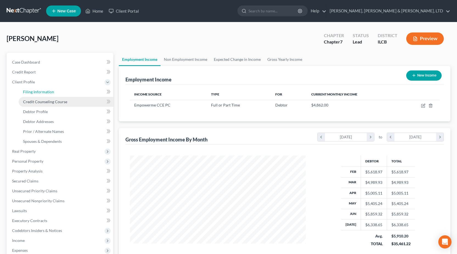
select select "1"
select select "0"
select select "14"
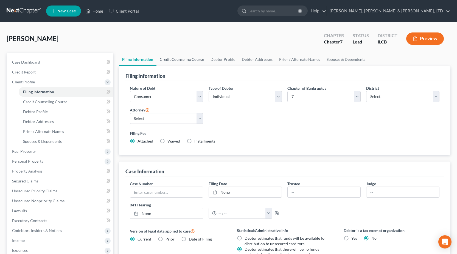
click at [175, 60] on link "Credit Counseling Course" at bounding box center [182, 59] width 51 height 13
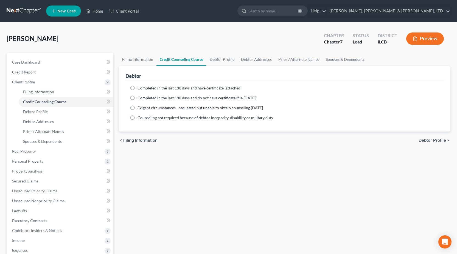
click at [138, 86] on label "Completed in the last 180 days and have certificate (attached)" at bounding box center [190, 87] width 104 height 5
click at [140, 86] on input "Completed in the last 180 days and have certificate (attached)" at bounding box center [142, 87] width 4 height 4
radio input "true"
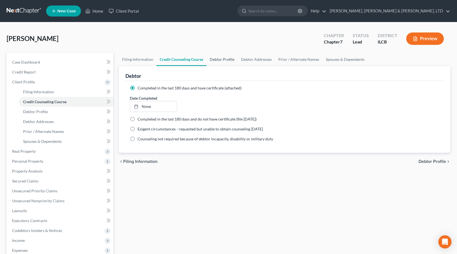
click at [218, 59] on link "Debtor Profile" at bounding box center [222, 59] width 31 height 13
select select "1"
select select "3"
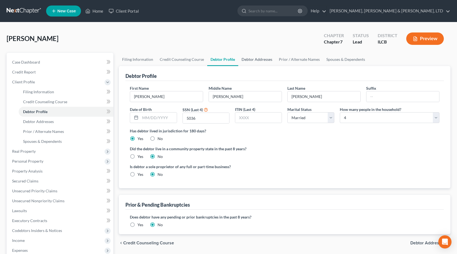
click at [258, 60] on link "Debtor Addresses" at bounding box center [256, 59] width 37 height 13
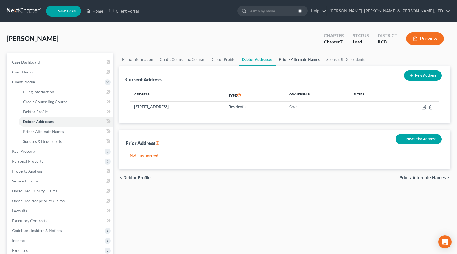
click at [298, 59] on link "Prior / Alternate Names" at bounding box center [300, 59] width 48 height 13
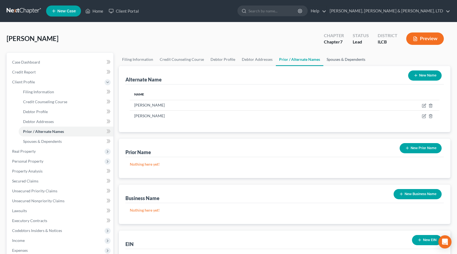
click at [353, 59] on link "Spouses & Dependents" at bounding box center [346, 59] width 45 height 13
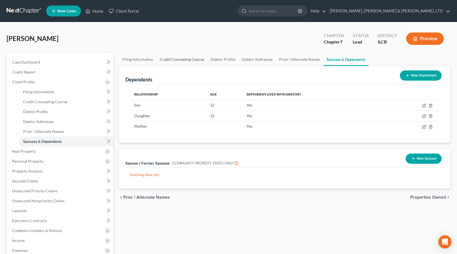
click at [191, 60] on link "Credit Counseling Course" at bounding box center [182, 59] width 51 height 13
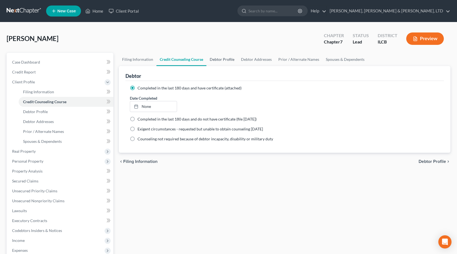
click at [217, 59] on link "Debtor Profile" at bounding box center [222, 59] width 31 height 13
select select "1"
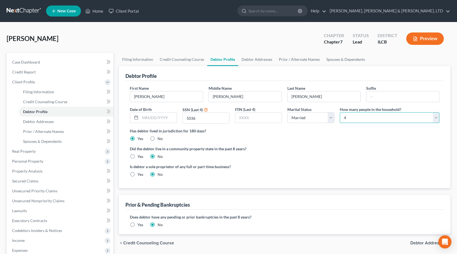
click at [390, 121] on select "Select 1 2 3 4 5 6 7 8 9 10 11 12 13 14 15 16 17 18 19 20" at bounding box center [390, 117] width 100 height 11
select select "4"
click at [340, 112] on select "Select 1 2 3 4 5 6 7 8 9 10 11 12 13 14 15 16 17 18 19 20" at bounding box center [390, 117] width 100 height 11
click at [326, 148] on label "Did the debtor live in a community property state in the past 8 years?" at bounding box center [285, 149] width 310 height 6
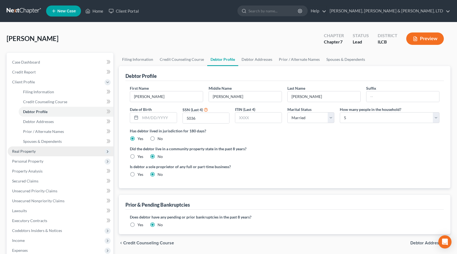
click at [36, 155] on span "Real Property" at bounding box center [61, 151] width 106 height 10
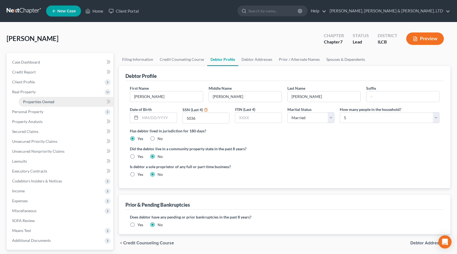
click at [37, 103] on span "Properties Owned" at bounding box center [38, 101] width 31 height 5
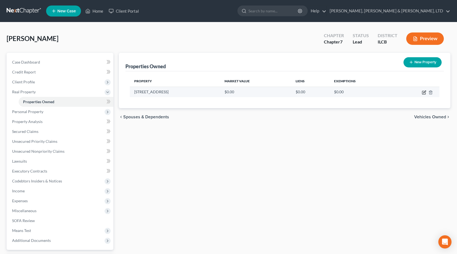
click at [424, 93] on icon "button" at bounding box center [425, 91] width 2 height 2
select select "14"
select select "3"
select select "1"
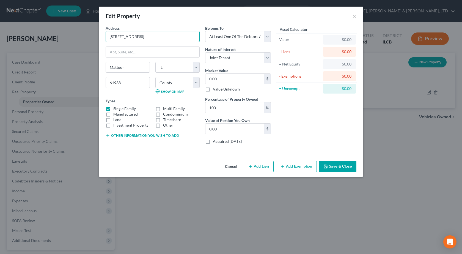
drag, startPoint x: 148, startPoint y: 37, endPoint x: 40, endPoint y: 36, distance: 108.0
click at [40, 36] on div "Edit Property × Address * 1524 S 9th st Mattoon State AL AK AR AZ CA CO CT DE D…" at bounding box center [231, 127] width 462 height 254
click at [237, 77] on input "0.00" at bounding box center [234, 79] width 59 height 10
type input "1"
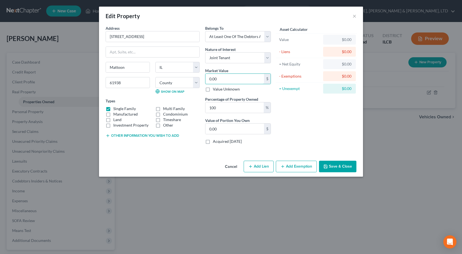
type input "1.00"
type input "18"
type input "18.00"
type input "185"
type input "185.00"
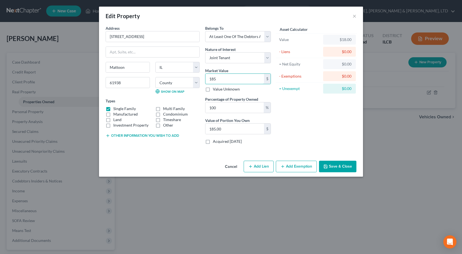
type input "1850"
type input "1,850.00"
type input "1,8500"
type input "18,500.00"
type input "18,5000"
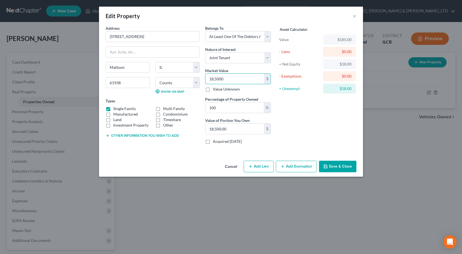
type input "185,000.00"
type input "185,000"
click at [341, 163] on button "Save & Close" at bounding box center [337, 166] width 37 height 12
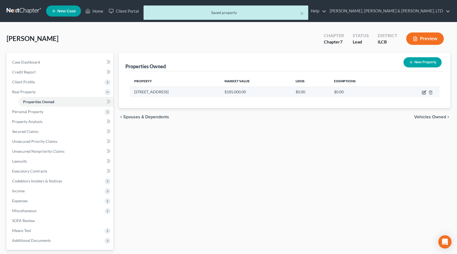
click at [425, 92] on icon "button" at bounding box center [424, 92] width 4 height 4
select select "14"
select select "3"
select select "1"
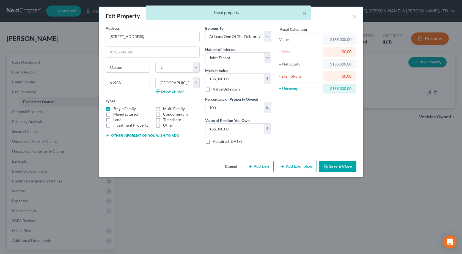
click at [286, 164] on button "Add Exemption" at bounding box center [296, 166] width 41 height 12
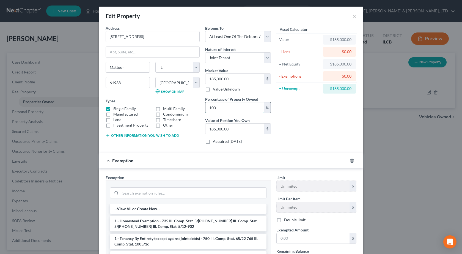
click at [230, 105] on input "100" at bounding box center [234, 107] width 58 height 10
click at [230, 106] on input "100" at bounding box center [234, 107] width 58 height 10
type input "5"
type input "9,250.00"
type input "50"
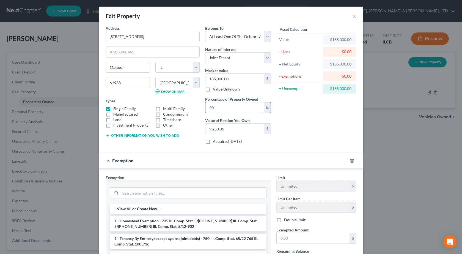
type input "92,500.00"
type input "50"
click at [280, 121] on div "Asset Calculator Value $185,000.00 - Liens $0.00 = Net Equity $185,000.00 - Exe…" at bounding box center [315, 86] width 85 height 123
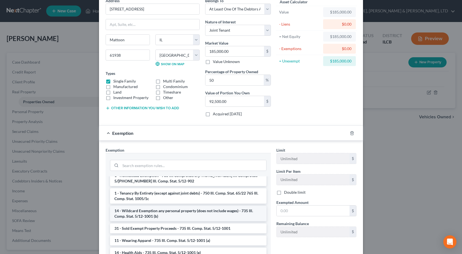
scroll to position [27, 0]
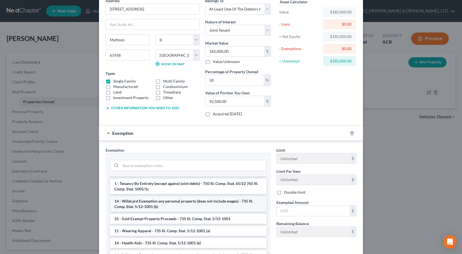
click at [199, 201] on li "14 - Wildcard Exemption any personal property (does not include wages) - 735 Il…" at bounding box center [188, 203] width 156 height 15
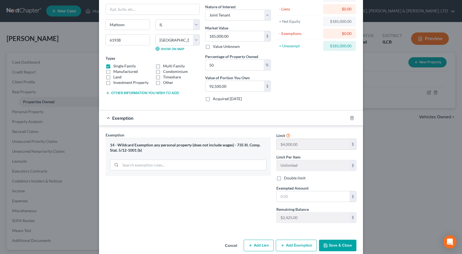
scroll to position [51, 0]
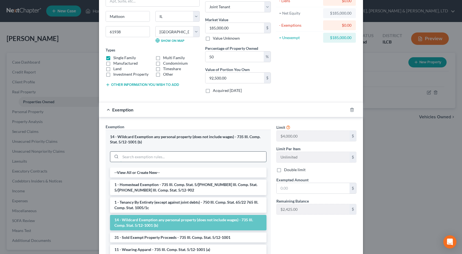
click at [186, 156] on input "search" at bounding box center [193, 156] width 146 height 10
click at [179, 185] on li "1 - Homestead Exemption - 735 Ill. Comp. Stat. 5/12-901 735 Ill. Comp. Stat. 5/…" at bounding box center [188, 186] width 156 height 15
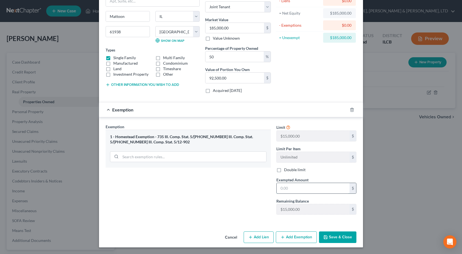
click at [327, 185] on input "text" at bounding box center [312, 188] width 73 height 10
type input "15,000"
click at [332, 236] on button "Save & Close" at bounding box center [337, 237] width 37 height 12
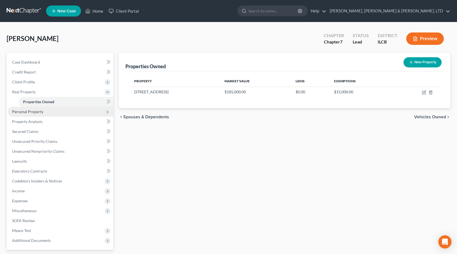
click at [49, 114] on span "Personal Property" at bounding box center [61, 112] width 106 height 10
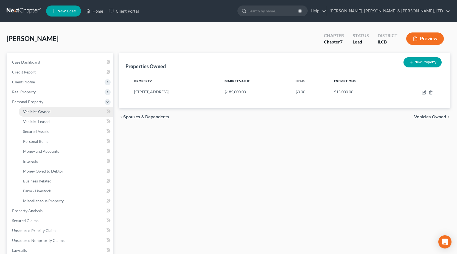
click at [50, 114] on link "Vehicles Owned" at bounding box center [66, 112] width 95 height 10
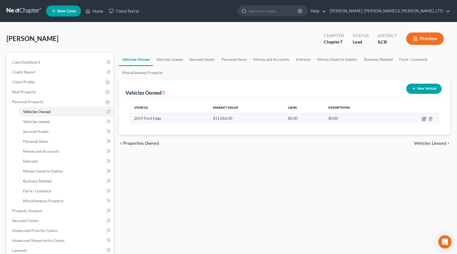
click at [425, 118] on icon "button" at bounding box center [425, 118] width 2 height 2
select select "0"
select select "7"
select select "2"
select select "3"
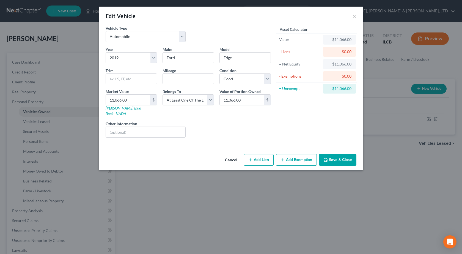
click at [299, 155] on button "Add Exemption" at bounding box center [296, 160] width 41 height 12
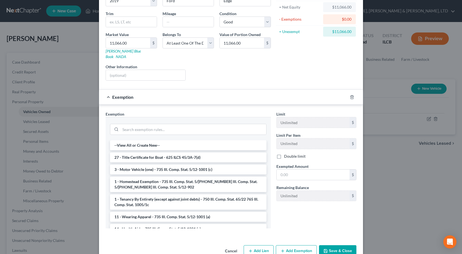
scroll to position [65, 0]
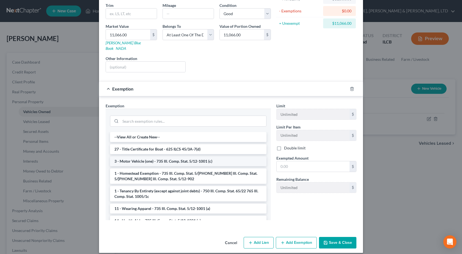
click at [171, 158] on li "3 - Motor Vehicle (one) - 735 Ill. Comp. Stat. 5/12-1001 (c)" at bounding box center [188, 161] width 156 height 10
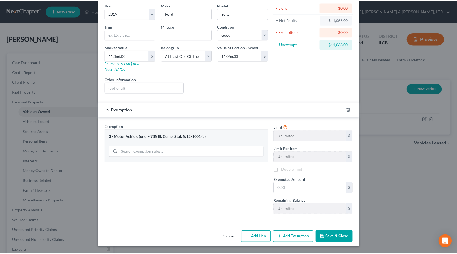
scroll to position [39, 0]
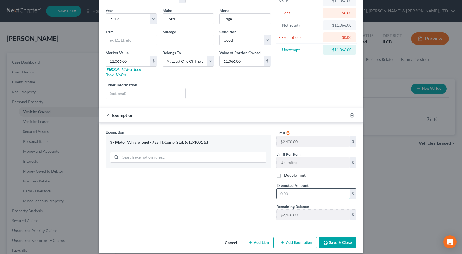
click at [293, 188] on input "text" at bounding box center [312, 193] width 73 height 10
type input "2,400"
click at [337, 238] on button "Save & Close" at bounding box center [337, 243] width 37 height 12
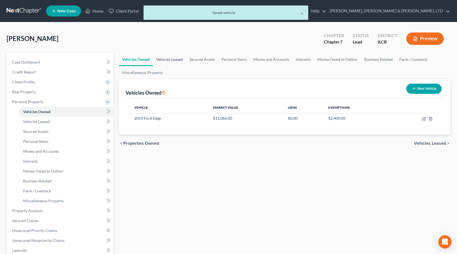
click at [165, 58] on link "Vehicles Leased" at bounding box center [169, 59] width 33 height 13
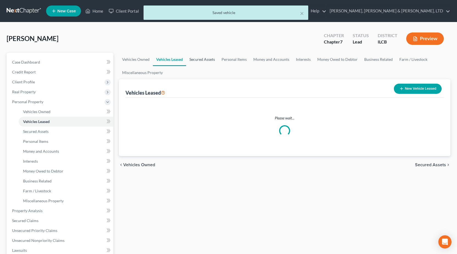
click at [204, 58] on link "Secured Assets" at bounding box center [202, 59] width 32 height 13
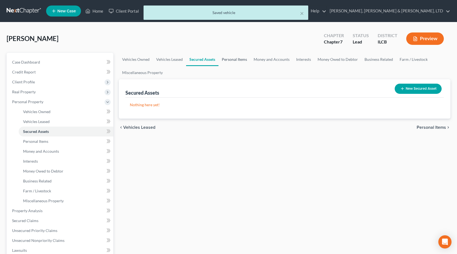
click at [241, 58] on link "Personal Items" at bounding box center [235, 59] width 32 height 13
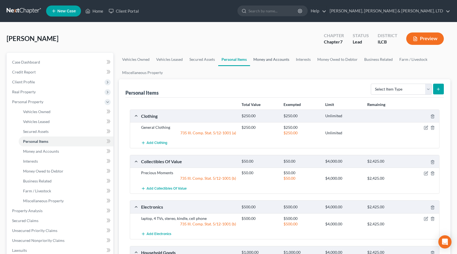
click at [274, 63] on link "Money and Accounts" at bounding box center [271, 59] width 43 height 13
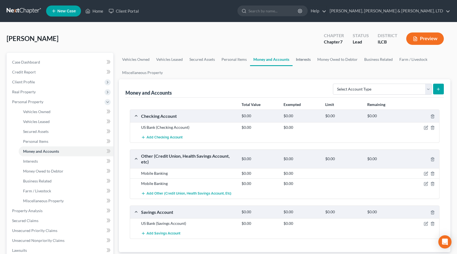
click at [306, 59] on link "Interests" at bounding box center [303, 59] width 21 height 13
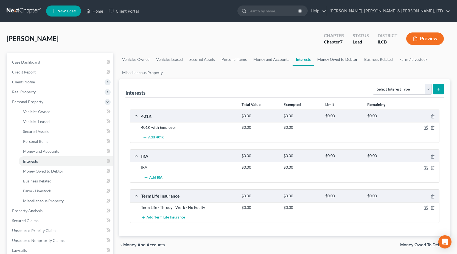
click at [342, 62] on link "Money Owed to Debtor" at bounding box center [337, 59] width 47 height 13
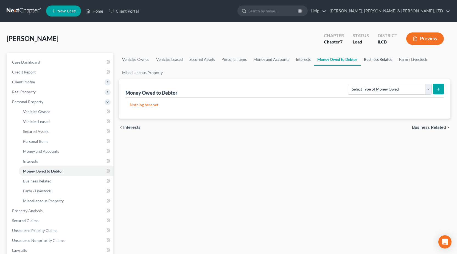
click at [373, 60] on link "Business Related" at bounding box center [378, 59] width 35 height 13
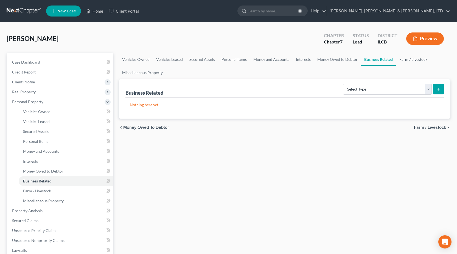
click at [411, 60] on link "Farm / Livestock" at bounding box center [413, 59] width 35 height 13
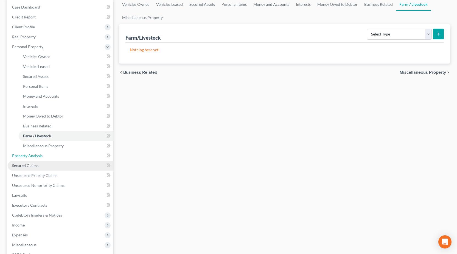
drag, startPoint x: 34, startPoint y: 159, endPoint x: 34, endPoint y: 163, distance: 3.6
click at [34, 159] on link "Property Analysis" at bounding box center [61, 156] width 106 height 10
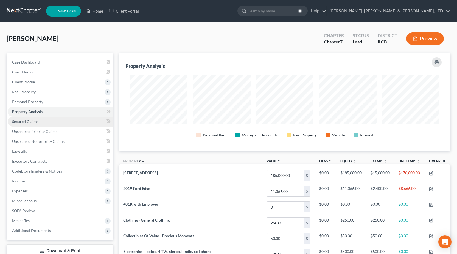
click at [30, 121] on span "Secured Claims" at bounding box center [25, 121] width 26 height 5
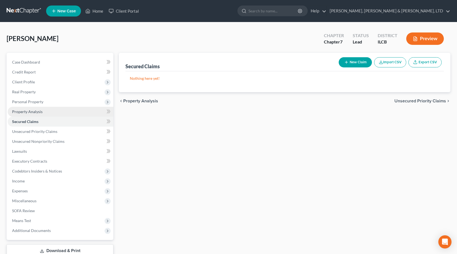
click at [29, 109] on span "Property Analysis" at bounding box center [27, 111] width 30 height 5
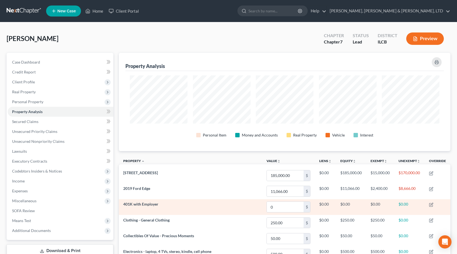
scroll to position [274662, 274428]
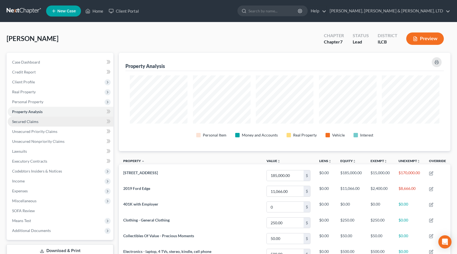
click at [45, 118] on link "Secured Claims" at bounding box center [61, 121] width 106 height 10
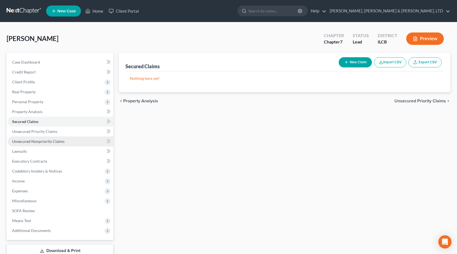
click at [39, 142] on span "Unsecured Nonpriority Claims" at bounding box center [38, 141] width 52 height 5
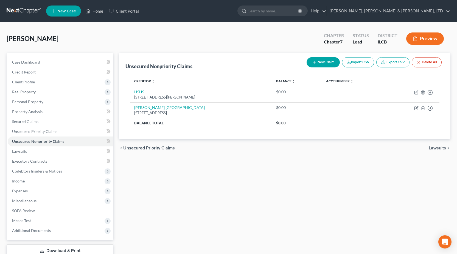
click at [322, 63] on button "New Claim" at bounding box center [323, 62] width 33 height 10
select select "0"
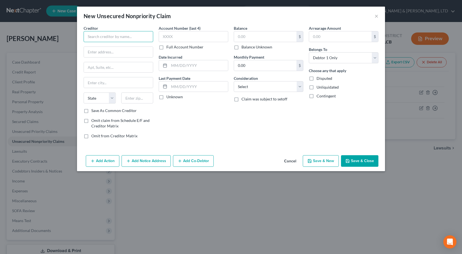
click at [105, 41] on input "text" at bounding box center [119, 36] width 70 height 11
paste input "ADS/COMENITY/LNBRYANT"
type input "ADS/COMENITY/LNBRYANT"
click at [267, 85] on select "Select Cable / Satellite Services Collection Agency Credit Card Debt Debt Couns…" at bounding box center [269, 86] width 70 height 11
select select "2"
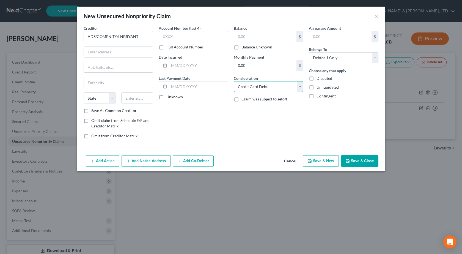
click at [234, 81] on select "Select Cable / Satellite Services Collection Agency Credit Card Debt Debt Couns…" at bounding box center [269, 86] width 70 height 11
click at [209, 64] on input "text" at bounding box center [198, 65] width 59 height 10
paste input "03/04/2012"
type input "03/04/2012"
click at [277, 36] on input "text" at bounding box center [265, 36] width 62 height 10
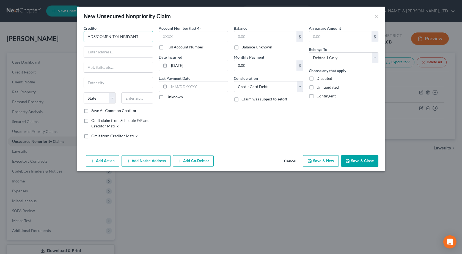
drag, startPoint x: 147, startPoint y: 34, endPoint x: 0, endPoint y: 34, distance: 146.7
click at [0, 34] on div "New Unsecured Nonpriority Claim × Creditor * ADS/COMENITY/LNBRYANT State AL AK …" at bounding box center [231, 127] width 462 height 254
paste input "BANK OF AMERICA"
type input "BANK OF AMERICA"
drag, startPoint x: 203, startPoint y: 66, endPoint x: 151, endPoint y: 66, distance: 52.2
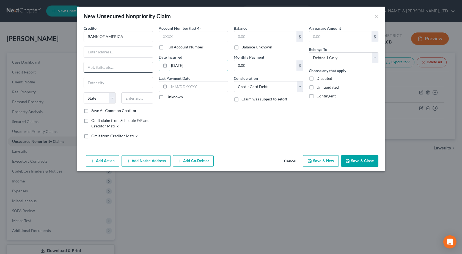
click at [151, 66] on div "Creditor * BANK OF AMERICA State AL AK AR AZ CA CO CT DE DC FL GA GU HI ID IL I…" at bounding box center [231, 84] width 300 height 118
paste input "12/20/2003"
type input "12/20/2003"
click at [221, 118] on div "Account Number (last 4) Full Account Number Date Incurred 12/20/2003 Last Payme…" at bounding box center [193, 84] width 75 height 118
click at [265, 38] on input "text" at bounding box center [265, 36] width 62 height 10
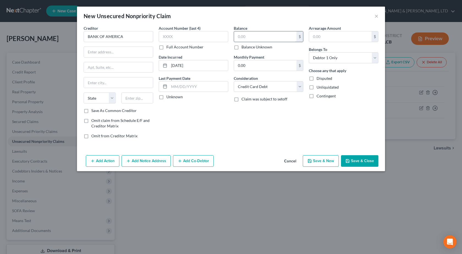
paste input "$26,060"
type input "26,060"
click at [217, 145] on div "Creditor * BANK OF AMERICA State AL AK AR AZ CA CO CT DE DC FL GA GU HI ID IL I…" at bounding box center [231, 88] width 308 height 127
drag, startPoint x: 110, startPoint y: 51, endPoint x: 113, endPoint y: 55, distance: 5.3
click at [110, 51] on input "text" at bounding box center [118, 52] width 69 height 10
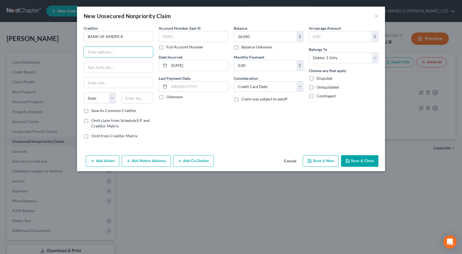
paste input "PO BOX 982238"
type input "PO BOX 982238"
drag, startPoint x: 137, startPoint y: 98, endPoint x: 136, endPoint y: 94, distance: 4.6
click at [137, 98] on input "text" at bounding box center [137, 97] width 32 height 11
type input "79998"
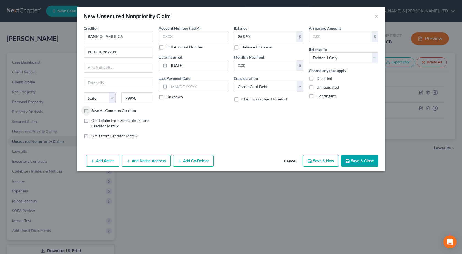
type input "El Paso"
select select "45"
click at [364, 156] on button "Save & Close" at bounding box center [359, 161] width 37 height 12
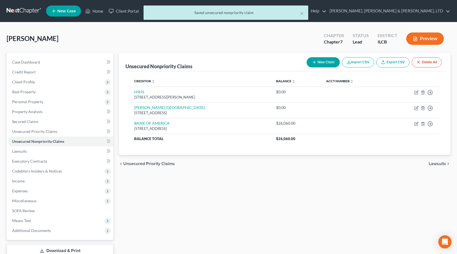
click at [319, 60] on button "New Claim" at bounding box center [323, 62] width 33 height 10
select select "0"
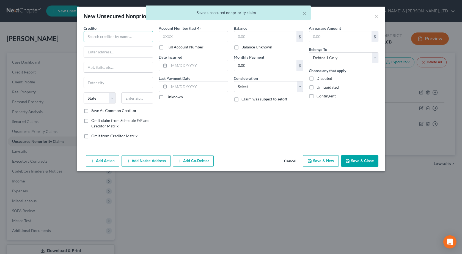
click at [93, 34] on input "text" at bounding box center [119, 36] width 70 height 11
paste input "BARCLAYS BANK/OLD NAVY"
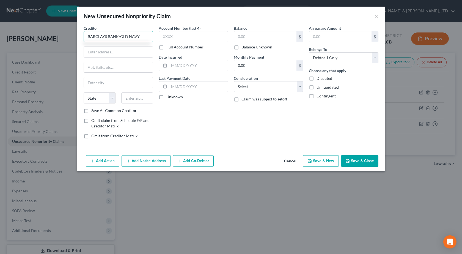
type input "BARCLAYS BANK/OLD NAVY"
click at [256, 82] on select "Select Cable / Satellite Services Collection Agency Credit Card Debt Debt Couns…" at bounding box center [269, 86] width 70 height 11
select select "2"
click at [234, 81] on select "Select Cable / Satellite Services Collection Agency Credit Card Debt Debt Couns…" at bounding box center [269, 86] width 70 height 11
click at [191, 63] on input "text" at bounding box center [198, 65] width 59 height 10
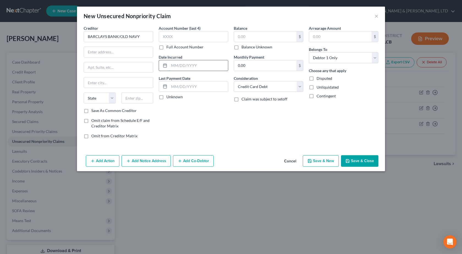
paste input "10/18/2020"
type input "10/18/2020"
click at [217, 120] on div "Account Number (last 4) Full Account Number Date Incurred 10/18/2020 Last Payme…" at bounding box center [193, 84] width 75 height 118
click at [259, 37] on input "text" at bounding box center [265, 36] width 62 height 10
paste input "$2,283"
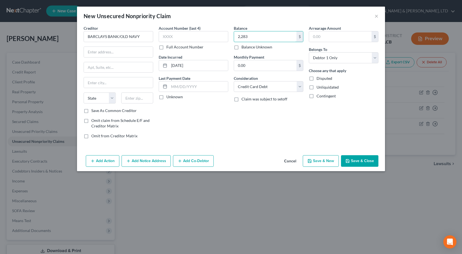
type input "2,283"
click at [215, 119] on div "Account Number (last 4) Full Account Number Date Incurred 10/18/2020 Last Payme…" at bounding box center [193, 84] width 75 height 118
click at [138, 50] on input "text" at bounding box center [118, 52] width 69 height 10
paste input "PO BOX 8803,"
type input "PO BOX 8803"
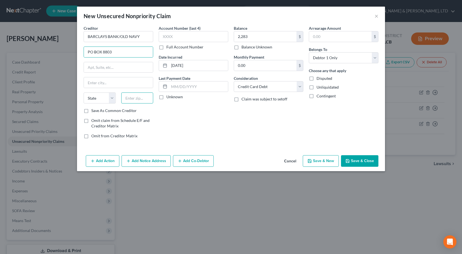
click at [137, 99] on input "text" at bounding box center [137, 97] width 32 height 11
type input "19899"
type input "Wilmington"
select select "7"
click at [370, 158] on button "Save & Close" at bounding box center [359, 161] width 37 height 12
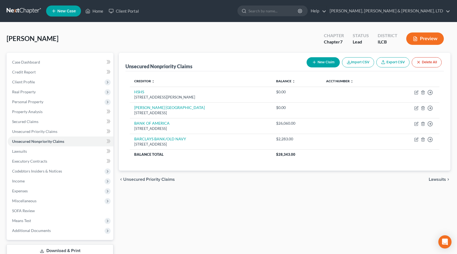
click at [321, 62] on button "New Claim" at bounding box center [323, 62] width 33 height 10
select select "0"
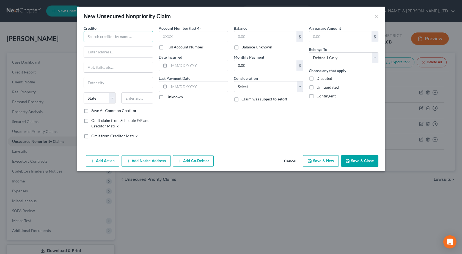
click at [113, 37] on input "text" at bounding box center [119, 36] width 70 height 11
paste input "CAP1/KOHLS DEPT STORE"
type input "CAP1/KOHLS DEPT STORE"
drag, startPoint x: 271, startPoint y: 81, endPoint x: 265, endPoint y: 87, distance: 8.2
click at [271, 81] on select "Select Cable / Satellite Services Collection Agency Credit Card Debt Debt Couns…" at bounding box center [269, 86] width 70 height 11
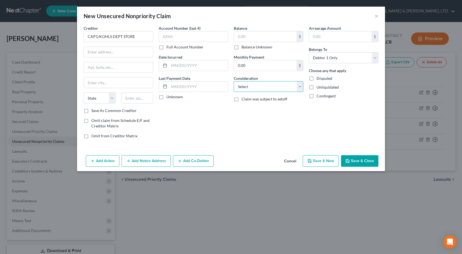
select select "2"
click at [234, 81] on select "Select Cable / Satellite Services Collection Agency Credit Card Debt Debt Couns…" at bounding box center [269, 86] width 70 height 11
click at [172, 114] on div "Account Number (last 4) Full Account Number Date Incurred Last Payment Date Unk…" at bounding box center [193, 84] width 75 height 118
click at [250, 39] on input "text" at bounding box center [265, 36] width 62 height 10
paste input "$2,532"
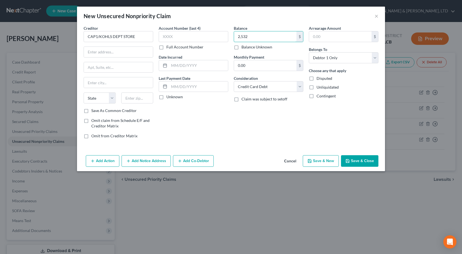
type input "2,532"
click at [245, 121] on div "Balance 2,532.00 $ Balance Unknown Balance Undetermined 2,532 $ Balance Unknown…" at bounding box center [268, 84] width 75 height 118
click at [184, 70] on input "text" at bounding box center [198, 65] width 59 height 10
paste input "10/06/1995"
type input "10/06/1995"
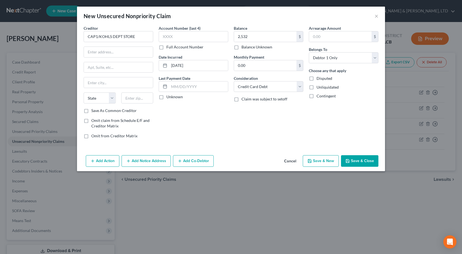
click at [184, 143] on div "Creditor * CAP1/KOHLS DEPT STORE State AL AK AR AZ CA CO CT DE DC FL GA GU HI I…" at bounding box center [231, 88] width 308 height 127
click at [109, 48] on input "text" at bounding box center [118, 52] width 69 height 10
paste input "PO BOX 31293,"
type input "PO BOX 31293,"
click at [138, 95] on input "text" at bounding box center [137, 97] width 32 height 11
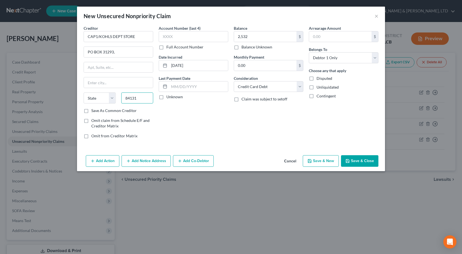
type input "84131"
type input "Salt Lake City"
select select "46"
click at [126, 51] on input "PO BOX 31293," at bounding box center [118, 52] width 69 height 10
type input "PO BOX 31293"
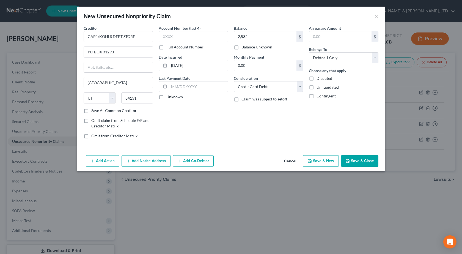
click at [356, 159] on button "Save & Close" at bounding box center [359, 161] width 37 height 12
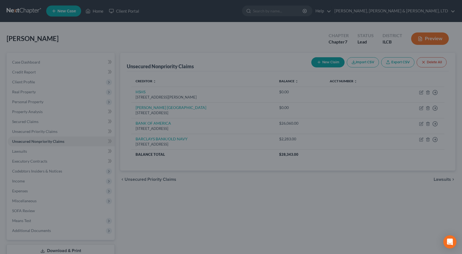
type input "2,532.00"
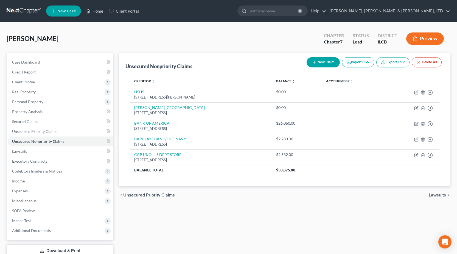
click at [319, 60] on button "New Claim" at bounding box center [323, 62] width 33 height 10
select select "0"
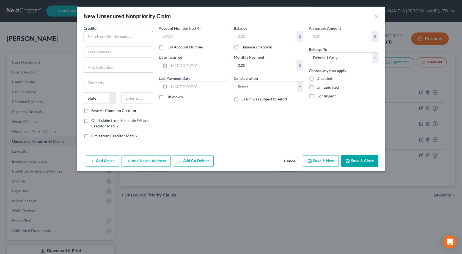
click at [112, 38] on input "text" at bounding box center [119, 36] width 70 height 11
paste input "DISCOVER CARD"
type input "DISCOVER CARD"
drag, startPoint x: 253, startPoint y: 87, endPoint x: 255, endPoint y: 91, distance: 5.4
click at [253, 87] on select "Select Cable / Satellite Services Collection Agency Credit Card Debt Debt Couns…" at bounding box center [269, 86] width 70 height 11
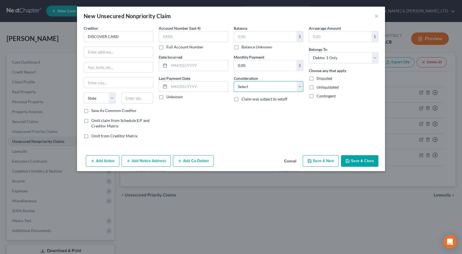
select select "2"
click at [234, 81] on select "Select Cable / Satellite Services Collection Agency Credit Card Debt Debt Couns…" at bounding box center [269, 86] width 70 height 11
click at [182, 67] on input "text" at bounding box center [198, 65] width 59 height 10
paste input "03/26/2003"
type input "03/26/2003"
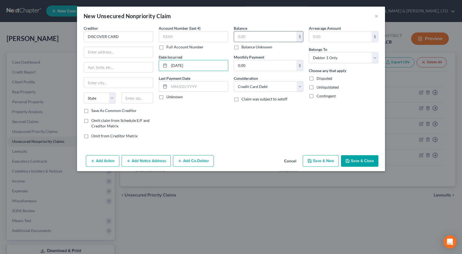
click at [255, 39] on input "text" at bounding box center [265, 36] width 62 height 10
paste input "$8,237"
type input "8,237"
click at [277, 131] on div "Balance 8,237.00 $ Balance Unknown Balance Undetermined 8,237 $ Balance Unknown…" at bounding box center [268, 84] width 75 height 118
click at [113, 54] on input "text" at bounding box center [118, 52] width 69 height 10
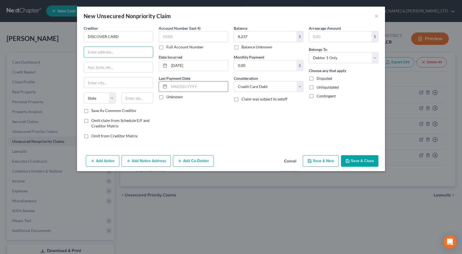
paste input "PO BOX 30939"
type input "PO BOX 30939"
drag, startPoint x: 144, startPoint y: 97, endPoint x: 144, endPoint y: 101, distance: 3.6
click at [144, 97] on input "text" at bounding box center [137, 97] width 32 height 11
type input "84130"
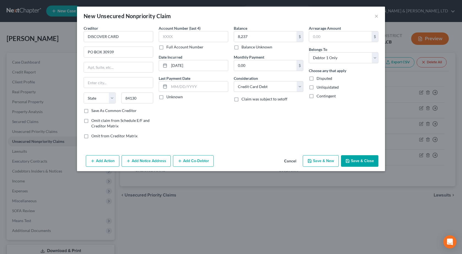
type input "Salt Lake City"
select select "46"
click at [218, 128] on div "Account Number (last 4) Full Account Number Date Incurred 03/26/2003 Last Payme…" at bounding box center [193, 84] width 75 height 118
drag, startPoint x: 365, startPoint y: 158, endPoint x: 358, endPoint y: 160, distance: 6.8
click at [365, 158] on button "Save & Close" at bounding box center [359, 161] width 37 height 12
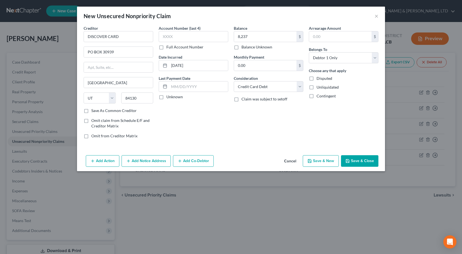
type input "8,237.00"
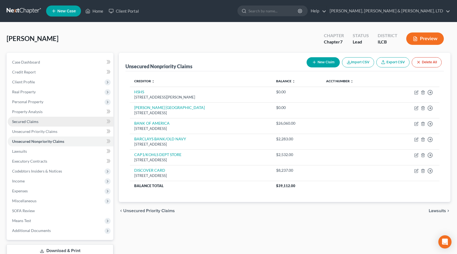
click at [30, 121] on span "Secured Claims" at bounding box center [25, 121] width 26 height 5
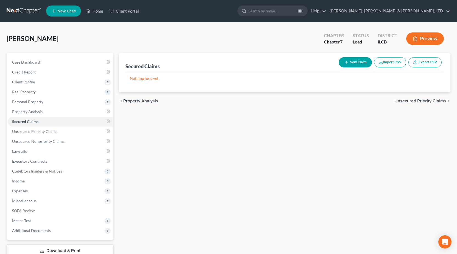
click at [352, 60] on button "New Claim" at bounding box center [355, 62] width 33 height 10
select select "0"
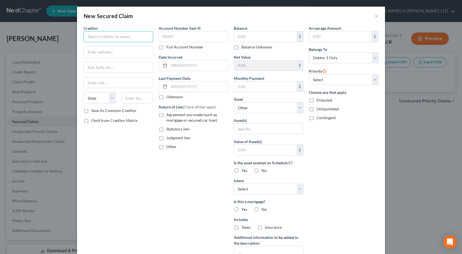
click at [131, 39] on input "text" at bounding box center [119, 36] width 70 height 11
paste input "LIBERTY FCU FKA ETFCU"
type input "LIBERTY FCU FKA ETFCU"
click at [196, 33] on input "text" at bounding box center [194, 36] width 70 height 11
click at [246, 34] on input "text" at bounding box center [265, 36] width 62 height 10
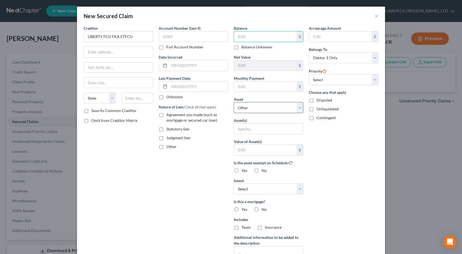
paste input "$21,629"
type input "21,629"
click at [268, 109] on select "Select Other Multiple Assets Jewelry - Wedding ring, costume jewelry - $1000.0 …" at bounding box center [269, 107] width 70 height 11
click at [260, 107] on select "Select Other Multiple Assets Jewelry - Wedding ring, costume jewelry - $1000.0 …" at bounding box center [269, 107] width 70 height 11
click at [261, 107] on select "Select Other Multiple Assets Jewelry - Wedding ring, costume jewelry - $1000.0 …" at bounding box center [269, 107] width 70 height 11
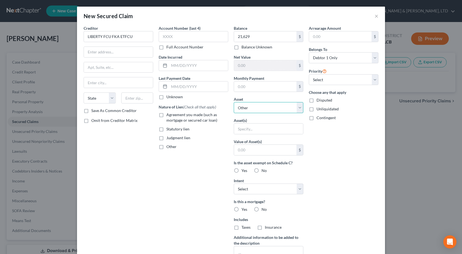
select select "8"
click at [234, 102] on select "Select Other Multiple Assets Jewelry - Wedding ring, costume jewelry - $1000.0 …" at bounding box center [269, 107] width 70 height 11
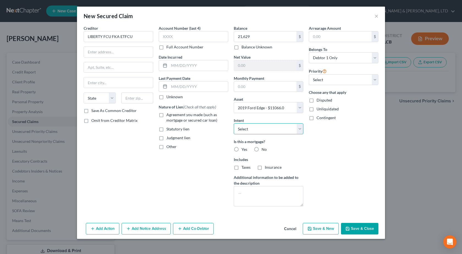
click at [247, 131] on select "Select Surrender Redeem Reaffirm Avoid Other" at bounding box center [269, 128] width 70 height 11
select select "2"
click at [234, 123] on select "Select Surrender Redeem Reaffirm Avoid Other" at bounding box center [269, 128] width 70 height 11
click at [170, 170] on div "Account Number (last 4) Full Account Number Date Incurred Last Payment Date Unk…" at bounding box center [193, 117] width 75 height 185
click at [261, 147] on label "No" at bounding box center [263, 148] width 5 height 5
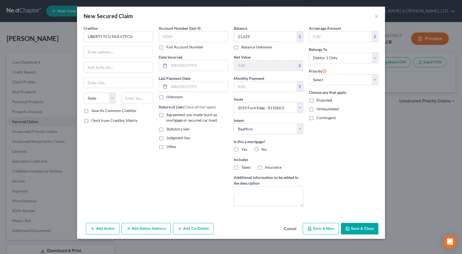
click at [263, 147] on input "No" at bounding box center [265, 148] width 4 height 4
radio input "true"
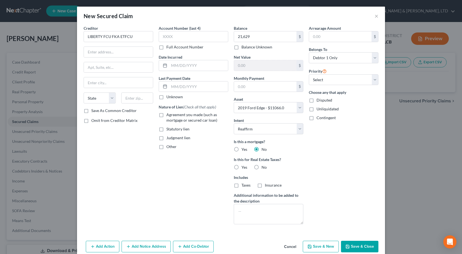
click at [166, 115] on label "Agreement you made (such as mortgage or secured car loan)" at bounding box center [197, 117] width 62 height 11
click at [168, 115] on input "Agreement you made (such as mortgage or secured car loan)" at bounding box center [170, 114] width 4 height 4
checkbox input "true"
click at [177, 66] on input "text" at bounding box center [198, 65] width 59 height 10
paste input "01/29/2022"
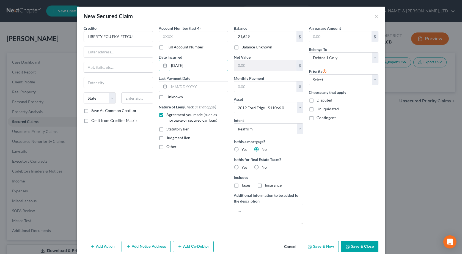
type input "01/29/2022"
click at [171, 199] on div "Account Number (last 4) Full Account Number Date Incurred 01/29/2022 Last Payme…" at bounding box center [193, 126] width 75 height 203
drag, startPoint x: 122, startPoint y: 52, endPoint x: 149, endPoint y: 39, distance: 29.9
click at [122, 52] on input "text" at bounding box center [118, 52] width 69 height 10
paste input "4401 THEATER DR"
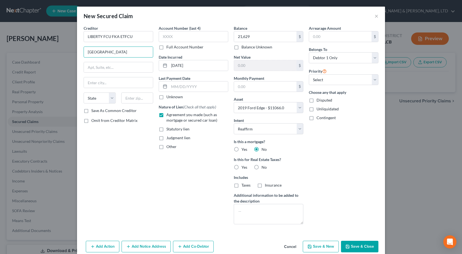
type input "4401 THEATER DR"
click at [134, 97] on input "text" at bounding box center [137, 97] width 32 height 11
type input "47715"
type input "Evansville"
select select "15"
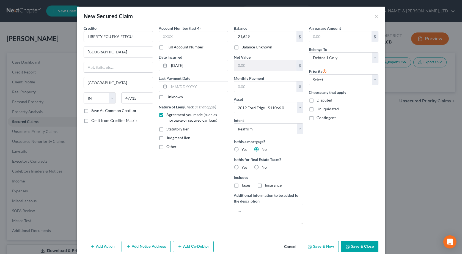
click at [349, 242] on button "Save & Close" at bounding box center [359, 246] width 37 height 12
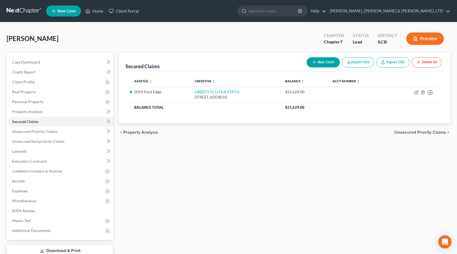
click at [323, 62] on button "New Claim" at bounding box center [323, 62] width 33 height 10
select select "0"
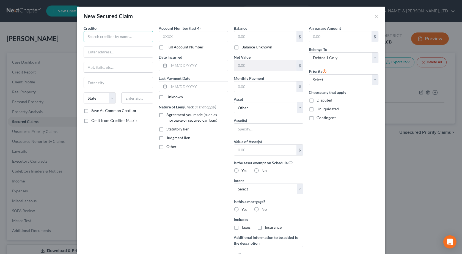
click at [104, 35] on input "text" at bounding box center [119, 36] width 70 height 11
paste input "M&T BANK MORTGAGE"
type input "M&T BANK MORTGAGE"
click at [194, 63] on input "text" at bounding box center [198, 65] width 59 height 10
paste input "10/30/2020"
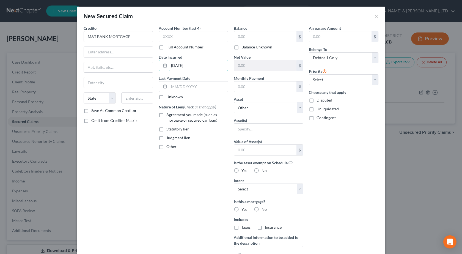
type input "10/30/2020"
click at [166, 114] on label "Agreement you made (such as mortgage or secured car loan)" at bounding box center [197, 117] width 62 height 11
click at [168, 114] on input "Agreement you made (such as mortgage or secured car loan)" at bounding box center [170, 114] width 4 height 4
checkbox input "true"
click at [281, 110] on select "Select Other Multiple Assets Jewelry - Wedding ring, costume jewelry - $1000.0 …" at bounding box center [269, 107] width 70 height 11
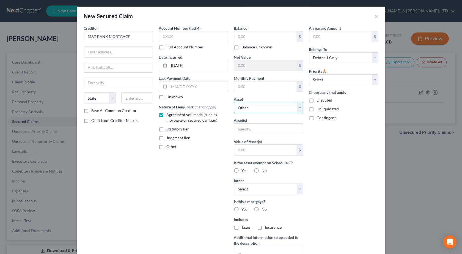
select select "7"
click at [234, 102] on select "Select Other Multiple Assets Jewelry - Wedding ring, costume jewelry - $1000.0 …" at bounding box center [269, 107] width 70 height 11
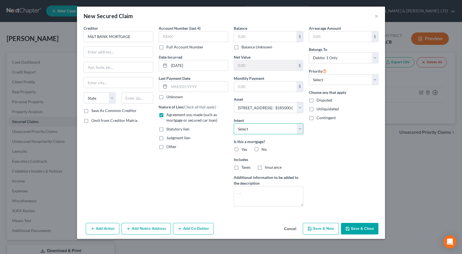
click at [258, 129] on select "Select Surrender Redeem Reaffirm Avoid Other" at bounding box center [269, 128] width 70 height 11
select select "2"
click at [234, 123] on select "Select Surrender Redeem Reaffirm Avoid Other" at bounding box center [269, 128] width 70 height 11
click at [241, 148] on label "Yes" at bounding box center [244, 148] width 6 height 5
click at [243, 148] on input "Yes" at bounding box center [245, 148] width 4 height 4
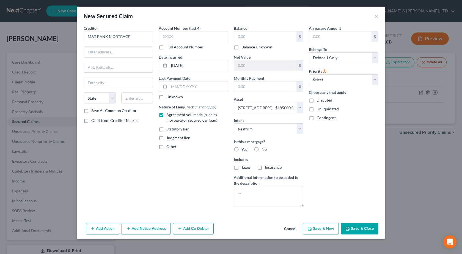
radio input "true"
drag, startPoint x: 233, startPoint y: 167, endPoint x: 237, endPoint y: 167, distance: 3.6
click at [241, 167] on label "Taxes" at bounding box center [245, 166] width 9 height 5
drag, startPoint x: 236, startPoint y: 168, endPoint x: 263, endPoint y: 168, distance: 26.9
click at [241, 168] on label "Taxes" at bounding box center [245, 166] width 9 height 5
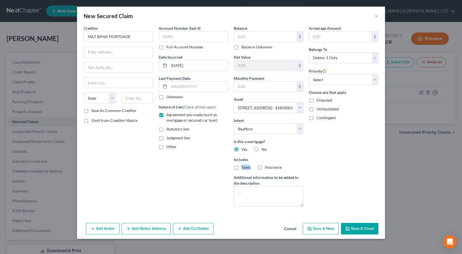
click at [243, 168] on input "Taxes" at bounding box center [245, 166] width 4 height 4
checkbox input "true"
click at [265, 168] on label "Insurance" at bounding box center [273, 166] width 17 height 5
click at [267, 168] on input "Insurance" at bounding box center [269, 166] width 4 height 4
checkbox input "true"
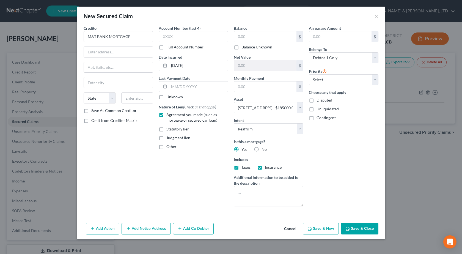
click at [320, 162] on div "Arrearage Amount $ Belongs To * Select Debtor 1 Only Debtor 2 Only Debtor 1 And…" at bounding box center [343, 117] width 75 height 185
click at [264, 38] on input "text" at bounding box center [265, 36] width 62 height 10
paste input "$153,980"
type input "153,980"
click at [337, 157] on div "Arrearage Amount $ Belongs To * Select Debtor 1 Only Debtor 2 Only Debtor 1 And…" at bounding box center [343, 117] width 75 height 185
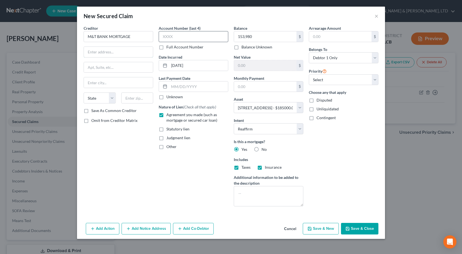
drag, startPoint x: 100, startPoint y: 49, endPoint x: 192, endPoint y: 35, distance: 92.9
click at [100, 49] on input "text" at bounding box center [118, 52] width 69 height 10
paste input "PO BOX 900,"
type input "PO BOX 900"
drag, startPoint x: 146, startPoint y: 98, endPoint x: 143, endPoint y: 103, distance: 6.3
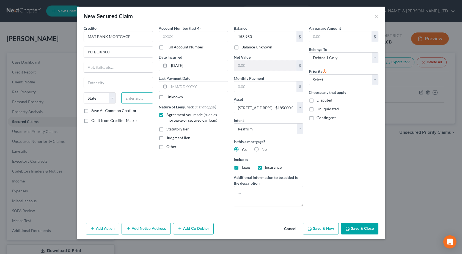
click at [146, 98] on input "text" at bounding box center [137, 97] width 32 height 11
type input "19966"
click at [119, 172] on div "Creditor * M&T BANK MORTGAGE PO BOX 900 State AL AK AR AZ CA CO CT DE DC FL GA …" at bounding box center [118, 117] width 75 height 185
type input "Millsboro"
select select "7"
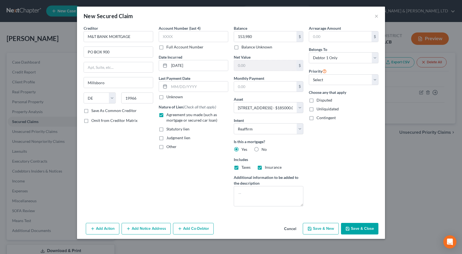
click at [368, 226] on button "Save & Close" at bounding box center [359, 229] width 37 height 12
select select
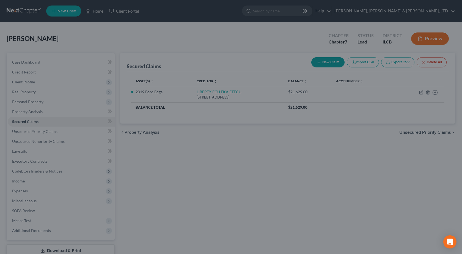
type input "153,980.00"
type input "31,020.00"
type input "0.00"
select select "7"
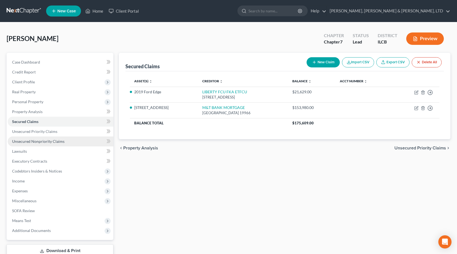
click at [46, 139] on span "Unsecured Nonpriority Claims" at bounding box center [38, 141] width 52 height 5
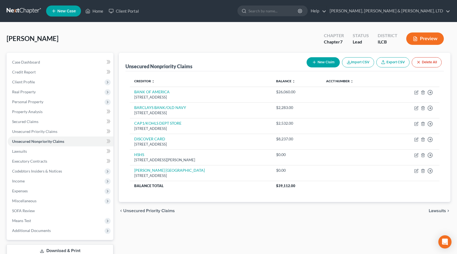
click at [321, 65] on button "New Claim" at bounding box center [323, 62] width 33 height 10
select select "0"
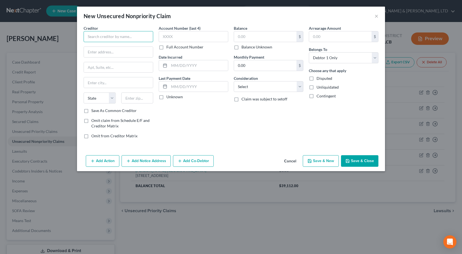
click at [102, 33] on input "text" at bounding box center [119, 36] width 70 height 11
paste input "SYNCB/PPC"
type input "SYNCB/PPC"
click at [256, 37] on input "text" at bounding box center [265, 36] width 62 height 10
paste input "$5,199"
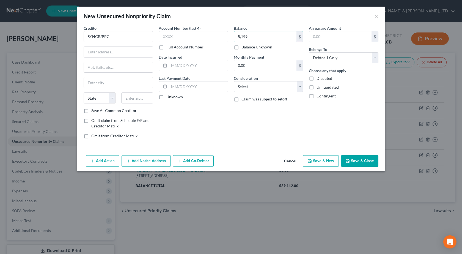
type input "5,199"
click at [187, 66] on input "text" at bounding box center [198, 65] width 59 height 10
paste input "03/18/2016"
type input "03/18/2016"
drag, startPoint x: 220, startPoint y: 132, endPoint x: 238, endPoint y: 127, distance: 19.6
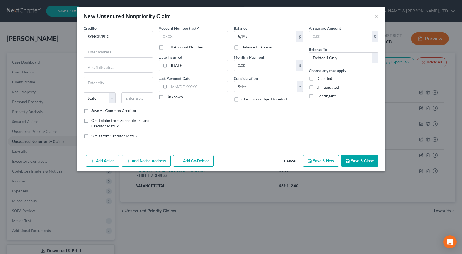
click at [220, 133] on div "Account Number (last 4) Full Account Number Date Incurred 03/18/2016 Last Payme…" at bounding box center [193, 84] width 75 height 118
click at [247, 86] on select "Select Cable / Satellite Services Collection Agency Credit Card Debt Debt Couns…" at bounding box center [269, 86] width 70 height 11
select select "2"
click at [234, 81] on select "Select Cable / Satellite Services Collection Agency Credit Card Debt Debt Couns…" at bounding box center [269, 86] width 70 height 11
drag, startPoint x: 178, startPoint y: 129, endPoint x: 182, endPoint y: 129, distance: 3.8
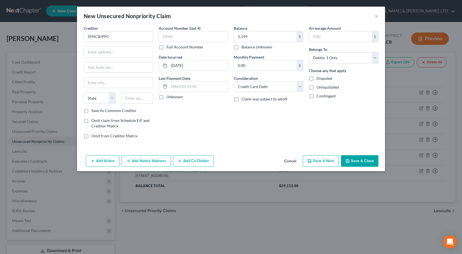
click at [181, 129] on div "Account Number (last 4) Full Account Number Date Incurred 03/18/2016 Last Payme…" at bounding box center [193, 84] width 75 height 118
click at [116, 52] on input "text" at bounding box center [118, 52] width 69 height 10
paste input "PO BOX 71746"
click at [122, 48] on input "PO BOX 71746" at bounding box center [118, 52] width 69 height 10
type input "PO BOX 71746"
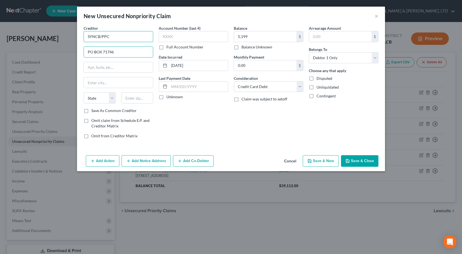
click at [126, 37] on input "SYNCB/PPC" at bounding box center [119, 36] width 70 height 11
click at [136, 98] on input "text" at bounding box center [137, 97] width 32 height 11
type input "19176"
click at [93, 81] on input "text" at bounding box center [118, 82] width 69 height 10
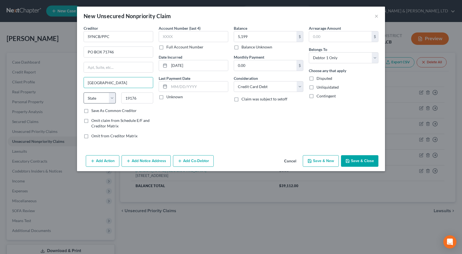
type input "Philadelphia"
click at [99, 98] on select "State AL AK AR AZ CA CO CT DE DC FL GA GU HI ID IL IN IA KS KY LA ME MD MA MI M…" at bounding box center [100, 97] width 32 height 11
drag, startPoint x: 96, startPoint y: 95, endPoint x: 94, endPoint y: 101, distance: 5.8
click at [96, 95] on select "State AL AK AR AZ CA CO CT DE DC FL GA GU HI ID IL IN IA KS KY LA ME MD MA MI M…" at bounding box center [100, 97] width 32 height 11
select select "39"
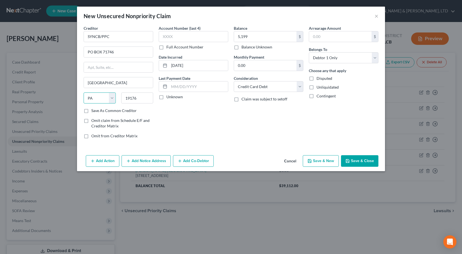
click at [84, 92] on select "State AL AK AR AZ CA CO CT DE DC FL GA GU HI ID IL IN IA KS KY LA ME MD MA MI M…" at bounding box center [100, 97] width 32 height 11
click at [200, 129] on div "Account Number (last 4) Full Account Number Date Incurred 03/18/2016 Last Payme…" at bounding box center [193, 84] width 75 height 118
click at [357, 161] on button "Save & Close" at bounding box center [359, 161] width 37 height 12
type input "5,199.00"
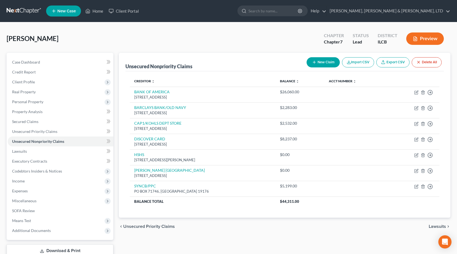
click at [321, 60] on button "New Claim" at bounding box center [323, 62] width 33 height 10
select select "0"
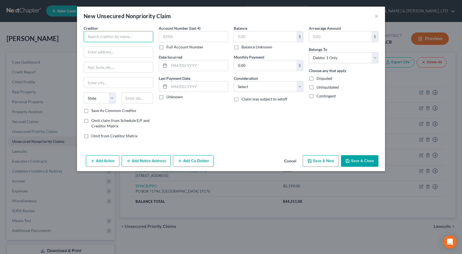
click at [109, 40] on input "text" at bounding box center [119, 36] width 70 height 11
paste input "THE HOME DEPOT/CITIBANK"
type input "THE HOME DEPOT/CITIBANK"
click at [184, 69] on input "text" at bounding box center [198, 65] width 59 height 10
paste input "06/04/2006"
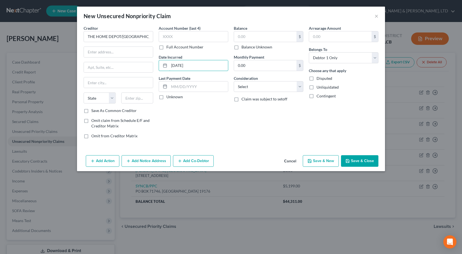
type input "06/04/2006"
click at [174, 126] on div "Account Number (last 4) Full Account Number Date Incurred 06/04/2006 Last Payme…" at bounding box center [193, 84] width 75 height 118
click at [242, 38] on input "text" at bounding box center [265, 36] width 62 height 10
paste input "$2,523"
type input "2,523"
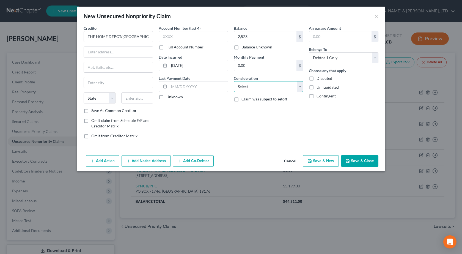
click at [260, 83] on select "Select Cable / Satellite Services Collection Agency Credit Card Debt Debt Couns…" at bounding box center [269, 86] width 70 height 11
click at [234, 81] on select "Select Cable / Satellite Services Collection Agency Credit Card Debt Debt Couns…" at bounding box center [269, 86] width 70 height 11
drag, startPoint x: 254, startPoint y: 85, endPoint x: 253, endPoint y: 91, distance: 6.1
click at [254, 85] on select "Select Cable / Satellite Services Collection Agency Credit Card Debt Debt Couns…" at bounding box center [269, 86] width 70 height 11
select select "2"
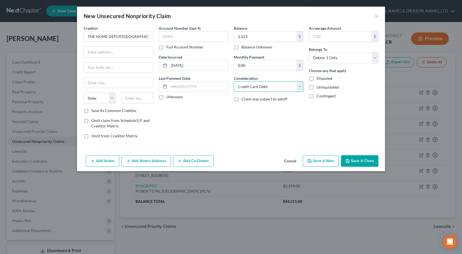
click at [234, 81] on select "Select Cable / Satellite Services Collection Agency Credit Card Debt Debt Couns…" at bounding box center [269, 86] width 70 height 11
drag, startPoint x: 137, startPoint y: 98, endPoint x: 142, endPoint y: 99, distance: 4.7
click at [137, 98] on input "text" at bounding box center [137, 97] width 32 height 11
type input "57117"
type input "Sioux Falls"
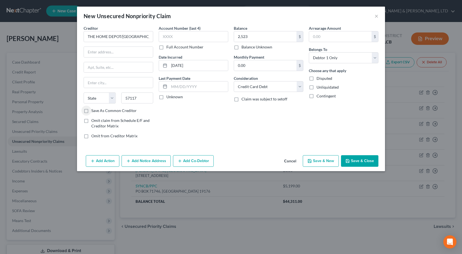
select select "43"
click at [198, 124] on div "Account Number (last 4) Full Account Number Date Incurred 06/04/2006 Last Payme…" at bounding box center [193, 84] width 75 height 118
click at [117, 54] on input "text" at bounding box center [118, 52] width 69 height 10
paste input "PO BOX 6497"
type input "PO BOX 6497"
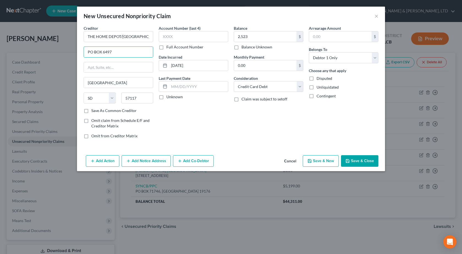
click at [362, 162] on button "Save & Close" at bounding box center [359, 161] width 37 height 12
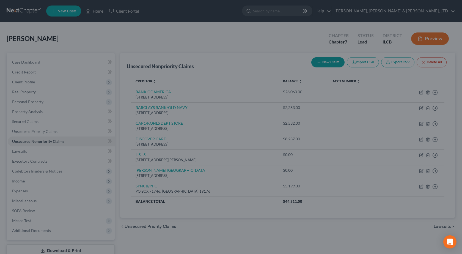
type input "2,523.00"
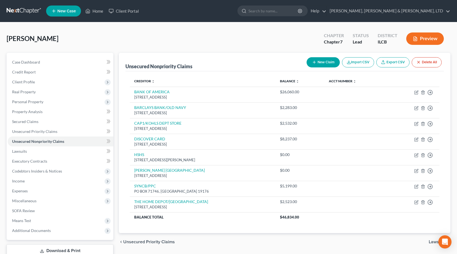
click at [319, 62] on button "New Claim" at bounding box center [323, 62] width 33 height 10
select select "0"
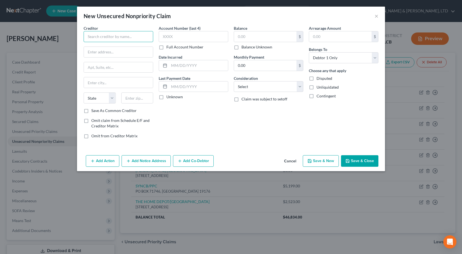
drag, startPoint x: 100, startPoint y: 40, endPoint x: 105, endPoint y: 33, distance: 9.1
click at [100, 40] on input "text" at bounding box center [119, 36] width 70 height 11
paste input "US BANK"
type input "US BANK"
drag, startPoint x: 263, startPoint y: 82, endPoint x: 259, endPoint y: 91, distance: 9.8
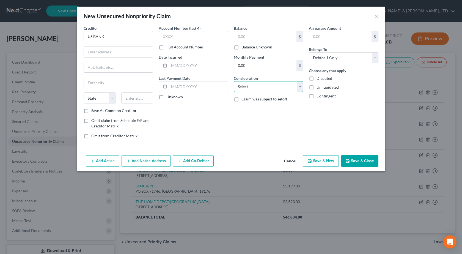
click at [263, 82] on select "Select Cable / Satellite Services Collection Agency Credit Card Debt Debt Couns…" at bounding box center [269, 86] width 70 height 11
select select "2"
click at [234, 81] on select "Select Cable / Satellite Services Collection Agency Credit Card Debt Debt Couns…" at bounding box center [269, 86] width 70 height 11
click at [206, 118] on div "Account Number (last 4) Full Account Number Date Incurred Last Payment Date Unk…" at bounding box center [193, 84] width 75 height 118
drag, startPoint x: 269, startPoint y: 41, endPoint x: 267, endPoint y: 38, distance: 4.1
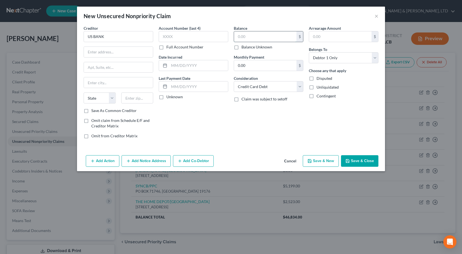
click at [269, 41] on input "text" at bounding box center [265, 36] width 62 height 10
paste input "$15,761"
type input "15,761"
click at [212, 142] on div "Account Number (last 4) Full Account Number Date Incurred Last Payment Date Unk…" at bounding box center [193, 84] width 75 height 118
click at [201, 67] on input "text" at bounding box center [198, 65] width 59 height 10
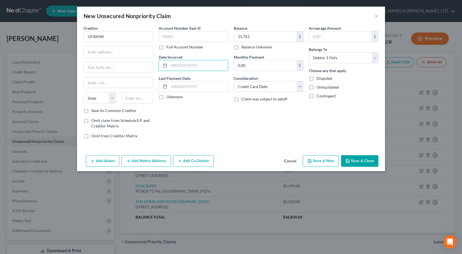
paste input "10/01/2018"
type input "10/01/2018"
click at [271, 131] on div "Balance 15,761.00 $ Balance Unknown Balance Undetermined 15,761 $ Balance Unkno…" at bounding box center [268, 84] width 75 height 118
drag, startPoint x: 112, startPoint y: 50, endPoint x: 140, endPoint y: 43, distance: 28.2
click at [112, 50] on input "text" at bounding box center [118, 52] width 69 height 10
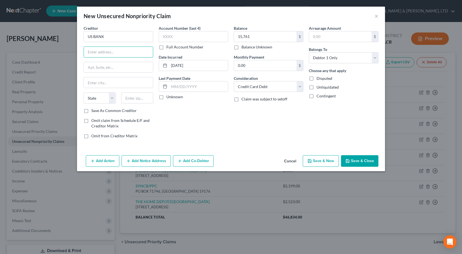
paste input "PO BOX 108"
type input "PO BOX 108"
click at [138, 94] on input "text" at bounding box center [137, 97] width 32 height 11
type input "63166"
type input "Saint Louis"
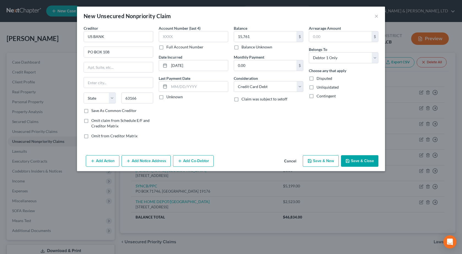
select select "26"
click at [365, 158] on button "Save & Close" at bounding box center [359, 161] width 37 height 12
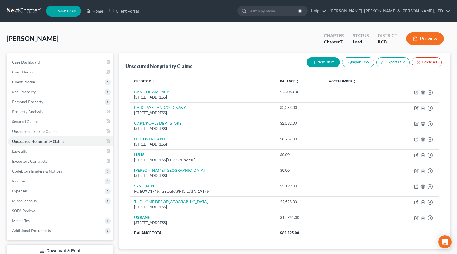
click at [329, 61] on button "New Claim" at bounding box center [323, 62] width 33 height 10
select select "0"
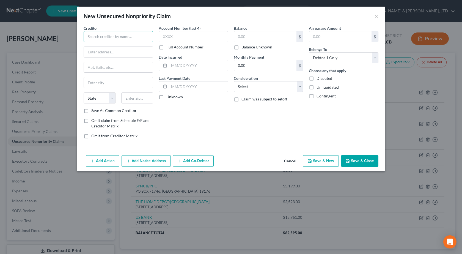
click at [96, 36] on input "text" at bounding box center [119, 36] width 70 height 11
paste input "US BANK RESERVE LINE"
type input "US BANK RESERVE LINE"
click at [198, 67] on input "text" at bounding box center [198, 65] width 59 height 10
paste input "01/22/2018"
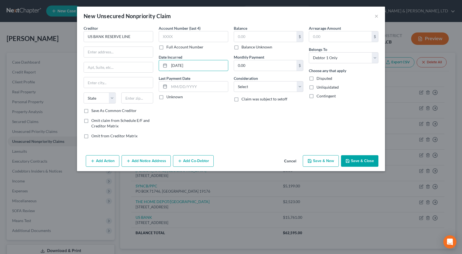
type input "01/22/2018"
click at [256, 35] on input "text" at bounding box center [265, 36] width 62 height 10
paste input "$582"
type input "582"
click at [250, 85] on select "Select Cable / Satellite Services Collection Agency Credit Card Debt Debt Couns…" at bounding box center [269, 86] width 70 height 11
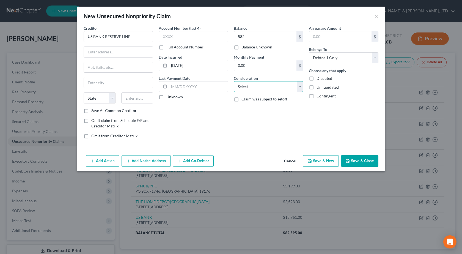
select select "2"
click at [234, 81] on select "Select Cable / Satellite Services Collection Agency Credit Card Debt Debt Couns…" at bounding box center [269, 86] width 70 height 11
click at [224, 132] on div "Account Number (last 4) Full Account Number Date Incurred 01/22/2018 Last Payme…" at bounding box center [193, 84] width 75 height 118
drag, startPoint x: 116, startPoint y: 52, endPoint x: 105, endPoint y: 41, distance: 16.1
click at [116, 52] on input "text" at bounding box center [118, 52] width 69 height 10
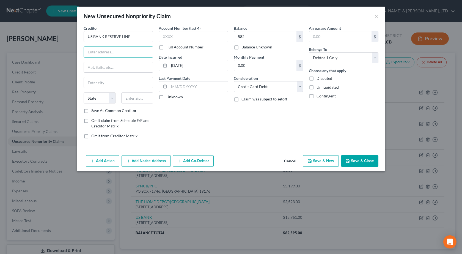
paste input "PO BOX 3447"
type input "PO BOX 3447"
drag, startPoint x: 141, startPoint y: 97, endPoint x: 210, endPoint y: 127, distance: 75.2
click at [141, 97] on input "text" at bounding box center [137, 97] width 32 height 11
type input "54903"
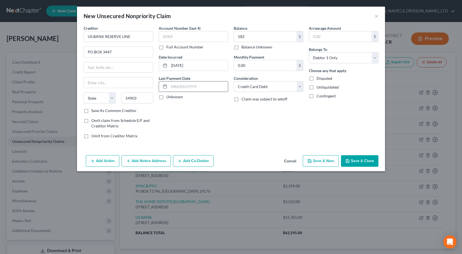
type input "Oshkosh"
select select "52"
drag, startPoint x: 187, startPoint y: 131, endPoint x: 193, endPoint y: 131, distance: 6.6
click at [187, 131] on div "Account Number (last 4) Full Account Number Date Incurred 01/22/2018 Last Payme…" at bounding box center [193, 84] width 75 height 118
click at [353, 157] on button "Save & Close" at bounding box center [359, 161] width 37 height 12
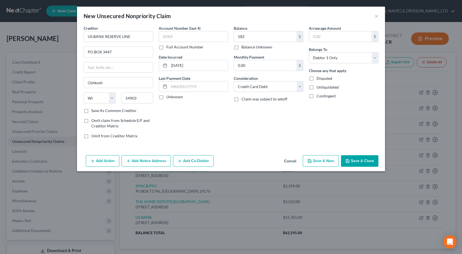
type input "582.00"
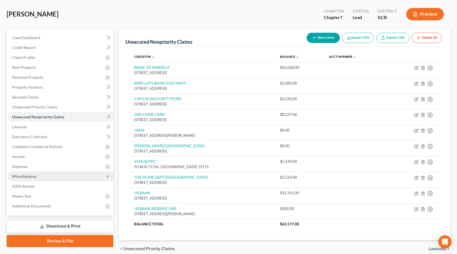
scroll to position [49, 0]
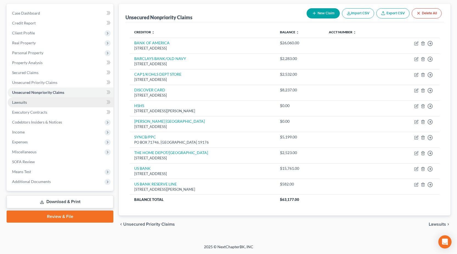
click at [26, 105] on link "Lawsuits" at bounding box center [61, 102] width 106 height 10
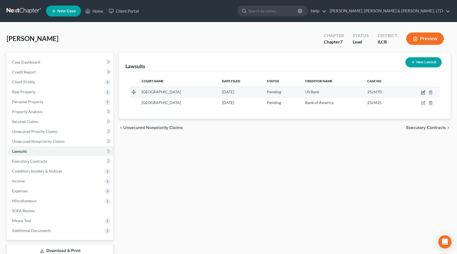
click at [424, 91] on icon "button" at bounding box center [423, 92] width 4 height 4
select select "14"
select select "0"
select select "4"
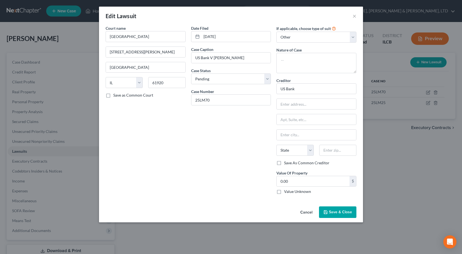
click at [340, 211] on span "Save & Close" at bounding box center [340, 211] width 23 height 5
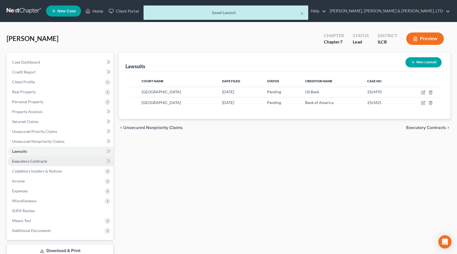
click at [51, 165] on link "Executory Contracts" at bounding box center [61, 161] width 106 height 10
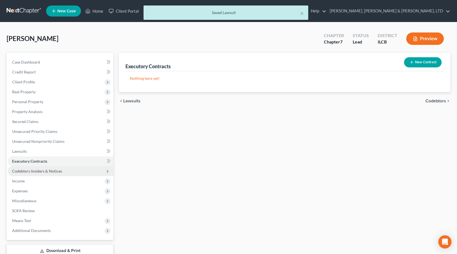
click at [48, 171] on span "Codebtors Insiders & Notices" at bounding box center [37, 170] width 50 height 5
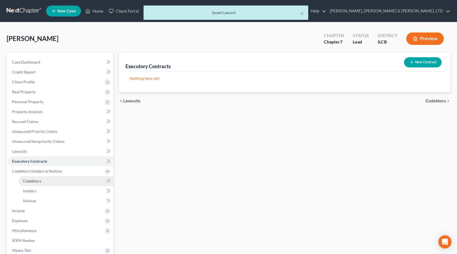
click at [44, 181] on link "Codebtors" at bounding box center [66, 181] width 95 height 10
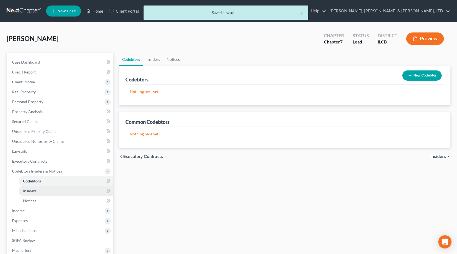
click at [38, 190] on link "Insiders" at bounding box center [66, 191] width 95 height 10
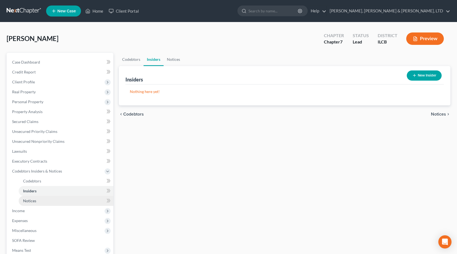
click at [35, 200] on span "Notices" at bounding box center [29, 200] width 13 height 5
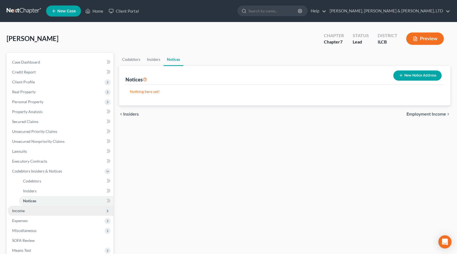
click at [26, 211] on span "Income" at bounding box center [61, 211] width 106 height 10
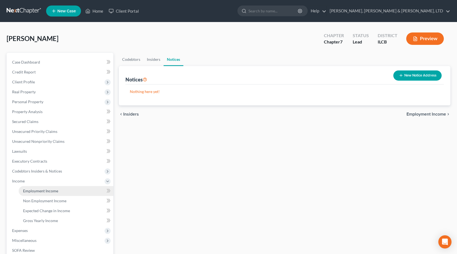
click at [36, 192] on span "Employment Income" at bounding box center [40, 190] width 35 height 5
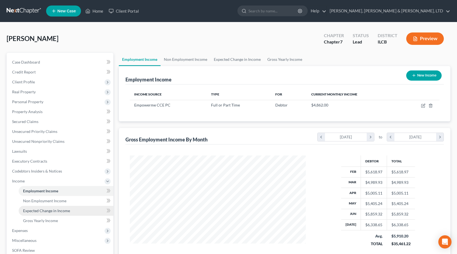
scroll to position [27, 0]
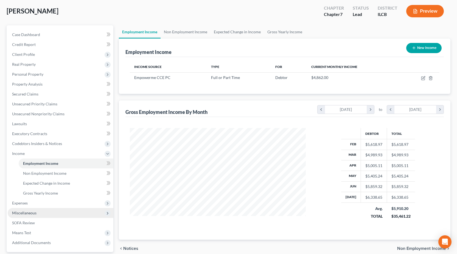
click at [30, 211] on span "Miscellaneous" at bounding box center [24, 212] width 24 height 5
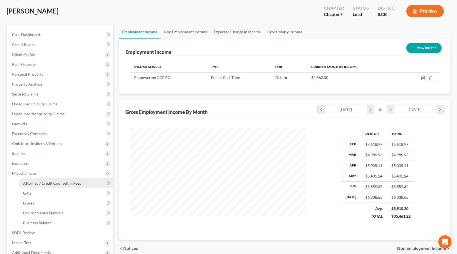
click at [34, 179] on link "Attorney / Credit Counseling Fees" at bounding box center [66, 183] width 95 height 10
